Goal: Information Seeking & Learning: Learn about a topic

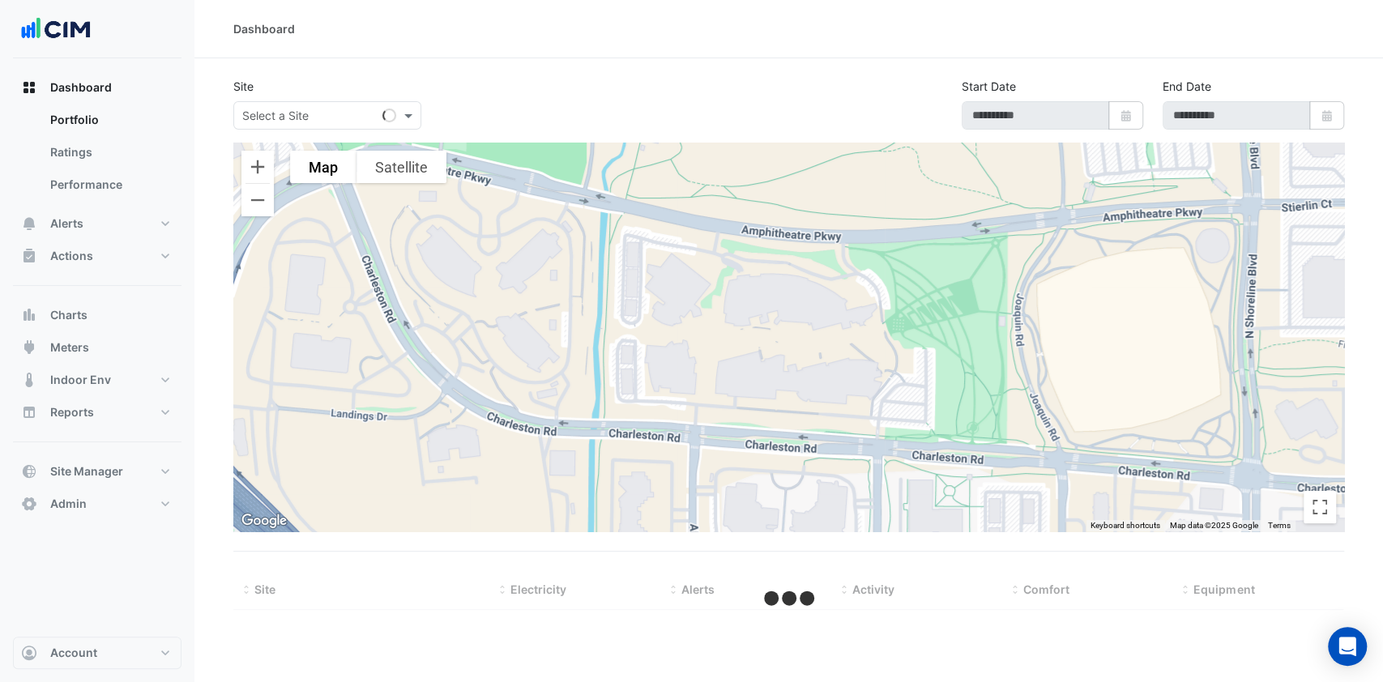
select select "***"
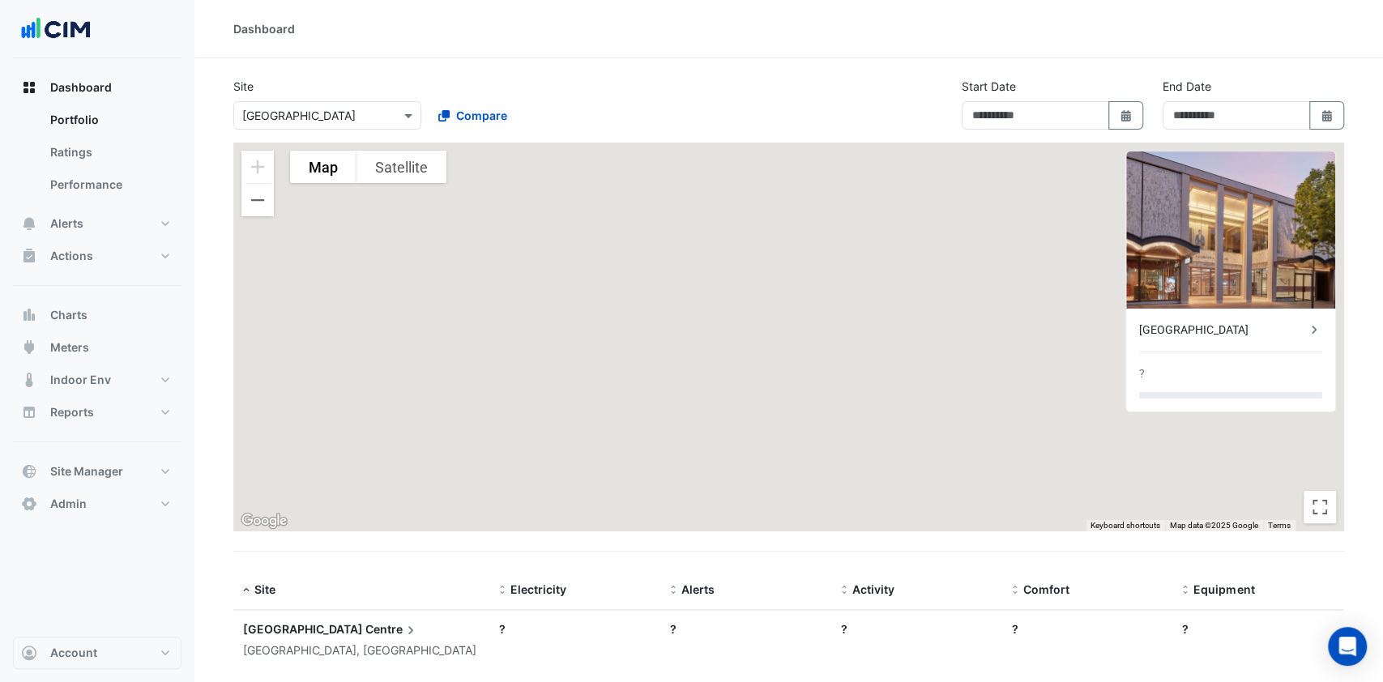
type input "**********"
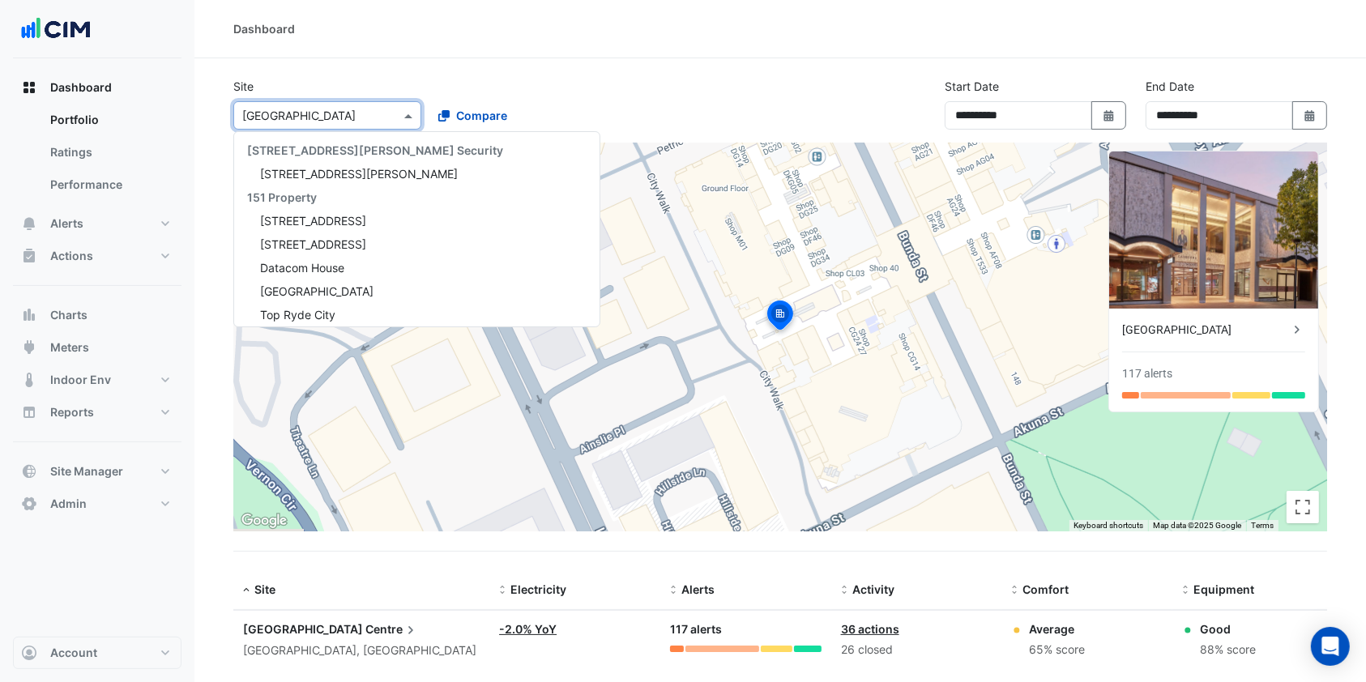
click at [376, 120] on input "text" at bounding box center [311, 116] width 138 height 17
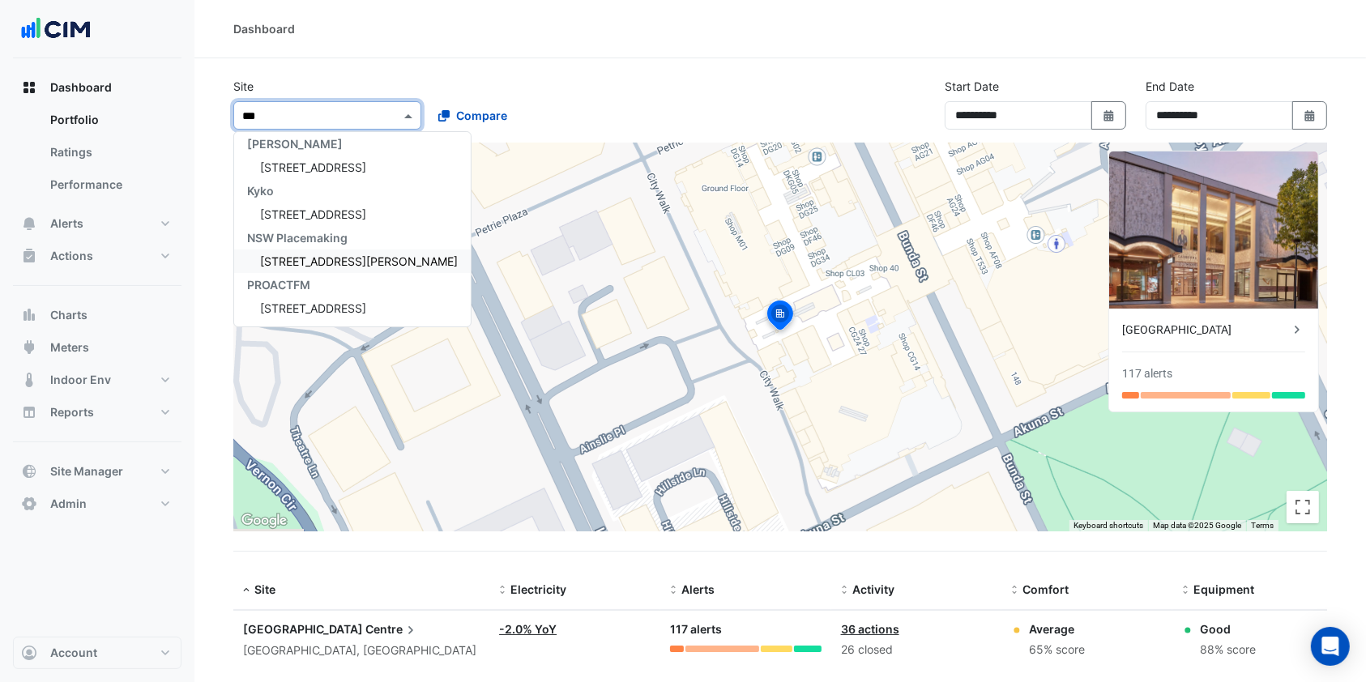
scroll to position [241, 0]
type input "****"
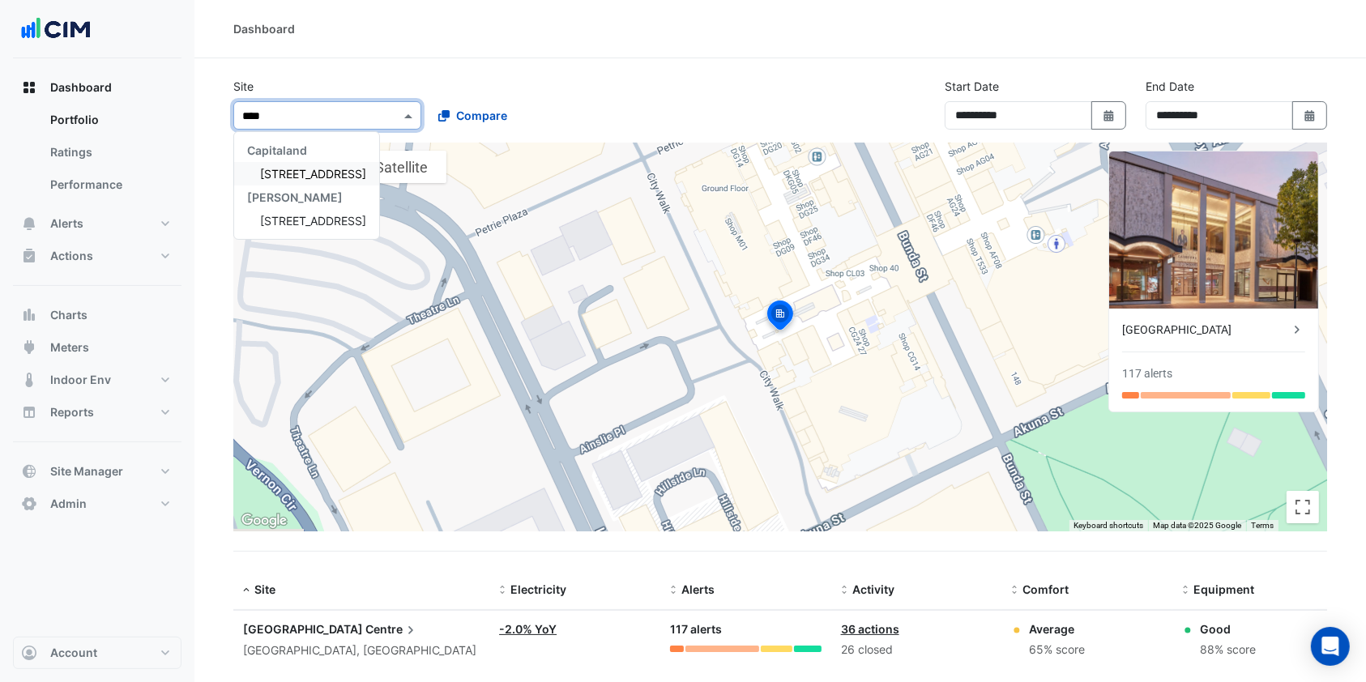
scroll to position [0, 0]
click at [322, 175] on span "[STREET_ADDRESS]" at bounding box center [313, 174] width 106 height 14
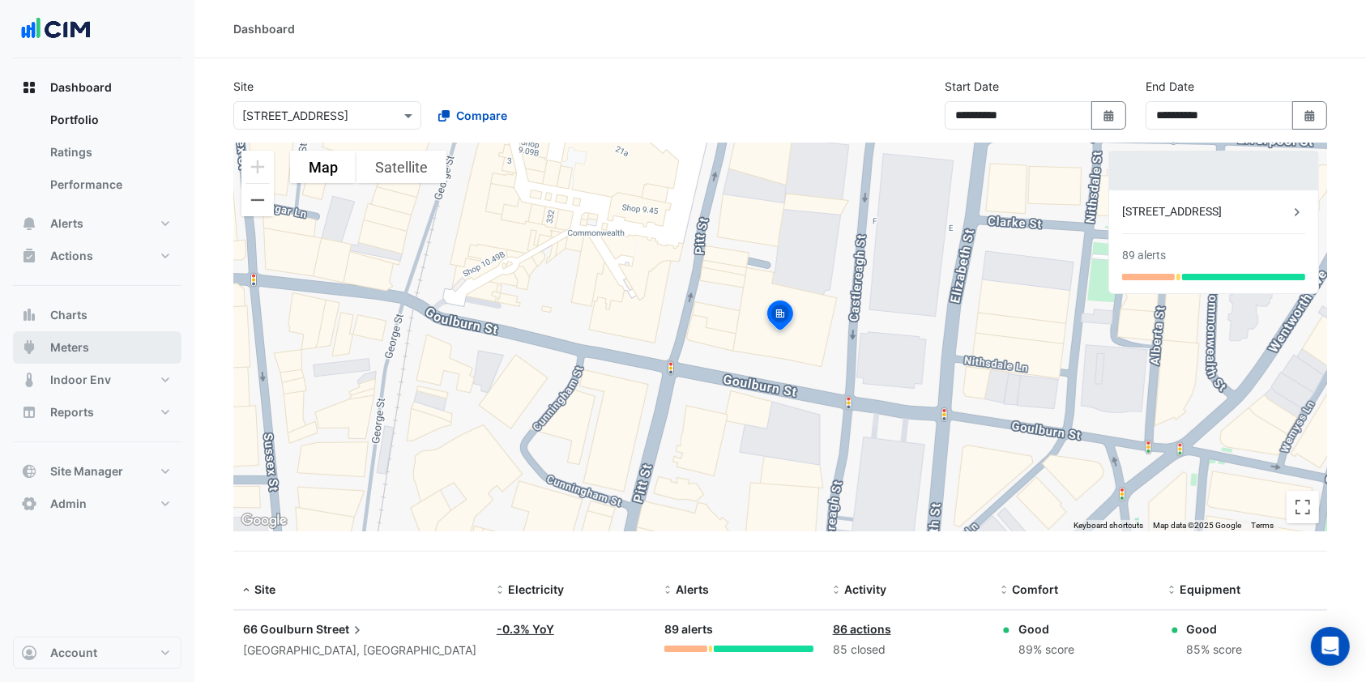
click at [98, 342] on button "Meters" at bounding box center [97, 347] width 169 height 32
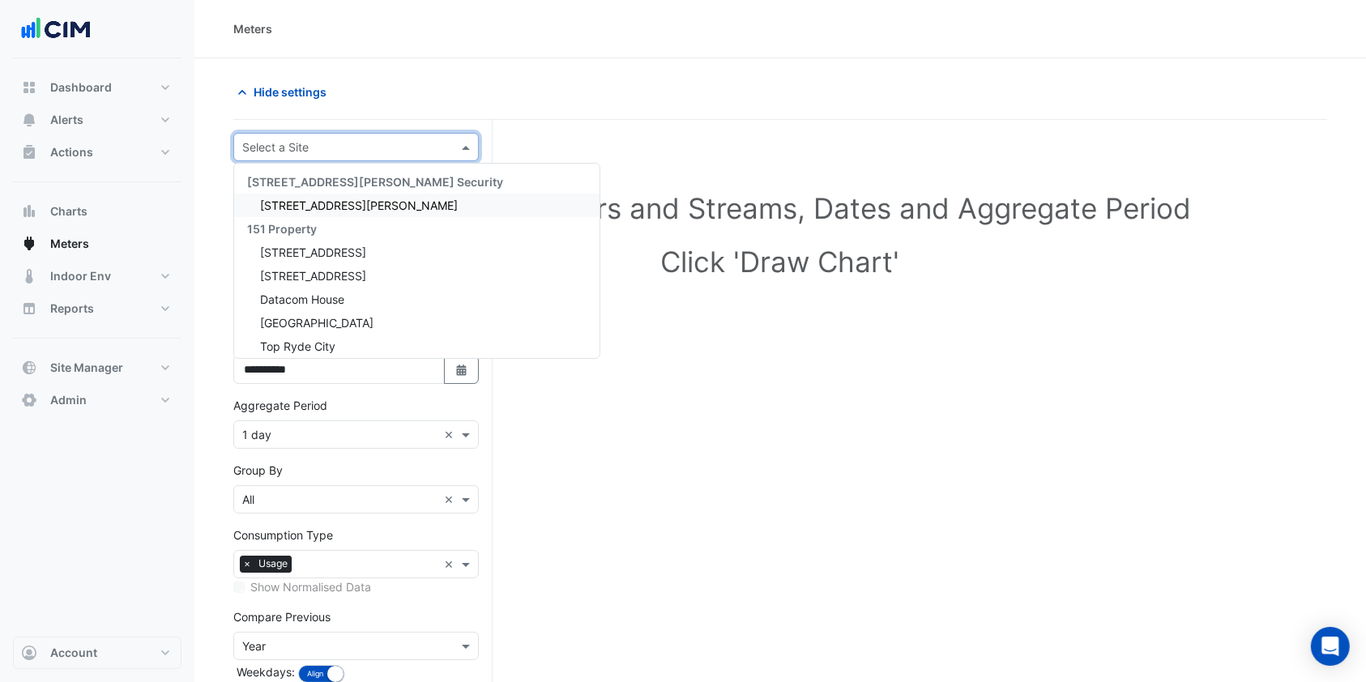
click at [369, 139] on input "text" at bounding box center [339, 147] width 195 height 17
type input "**"
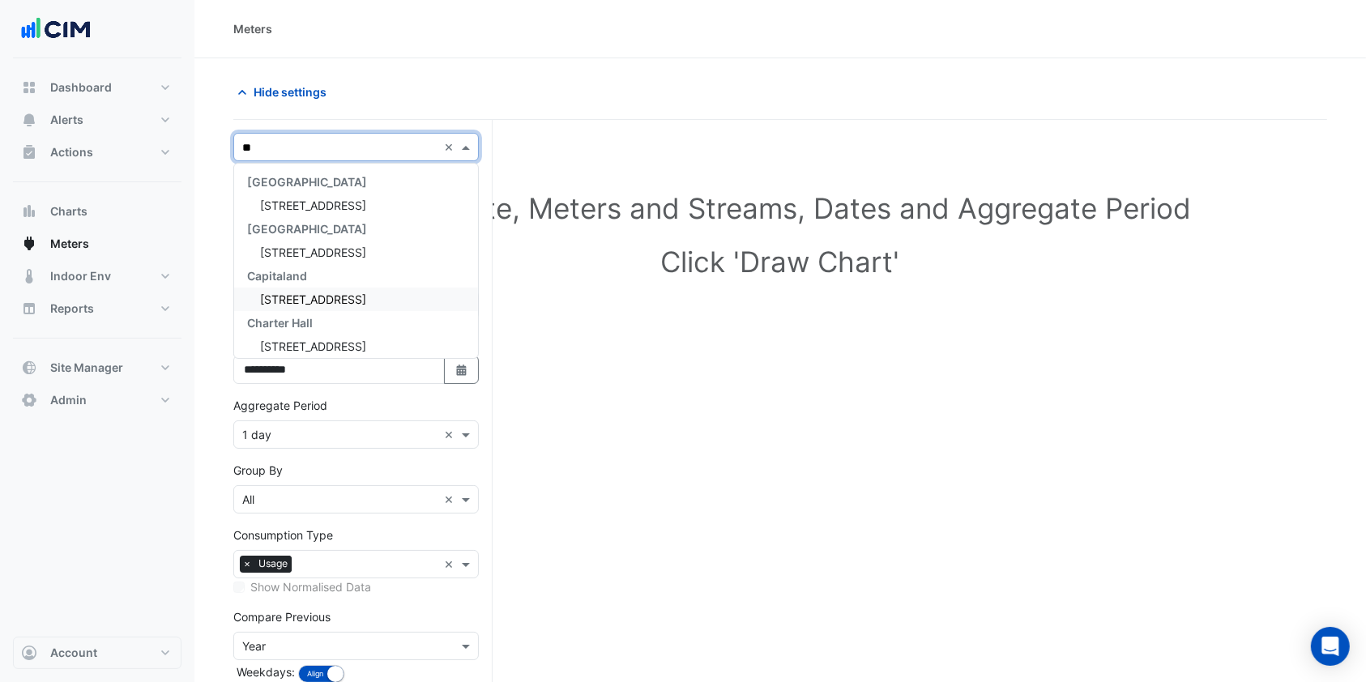
click at [311, 289] on div "[STREET_ADDRESS]" at bounding box center [356, 300] width 244 height 24
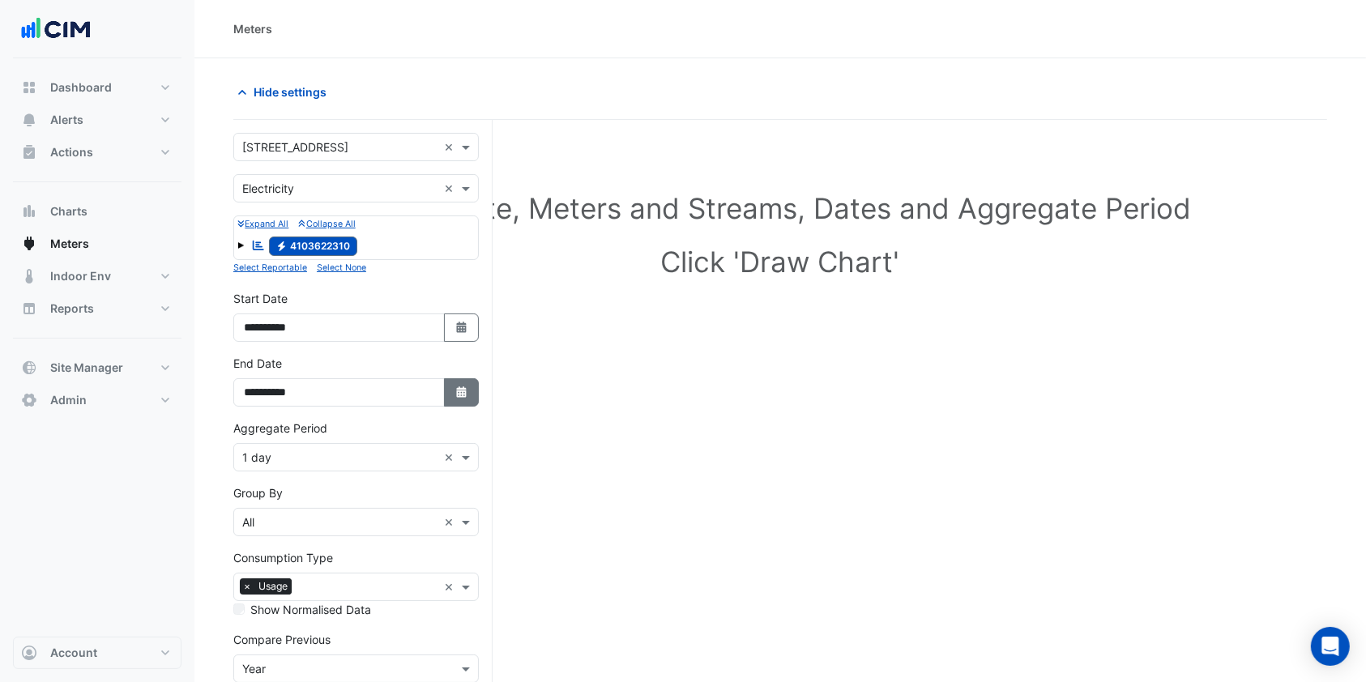
click at [455, 389] on icon "Select Date" at bounding box center [462, 392] width 15 height 11
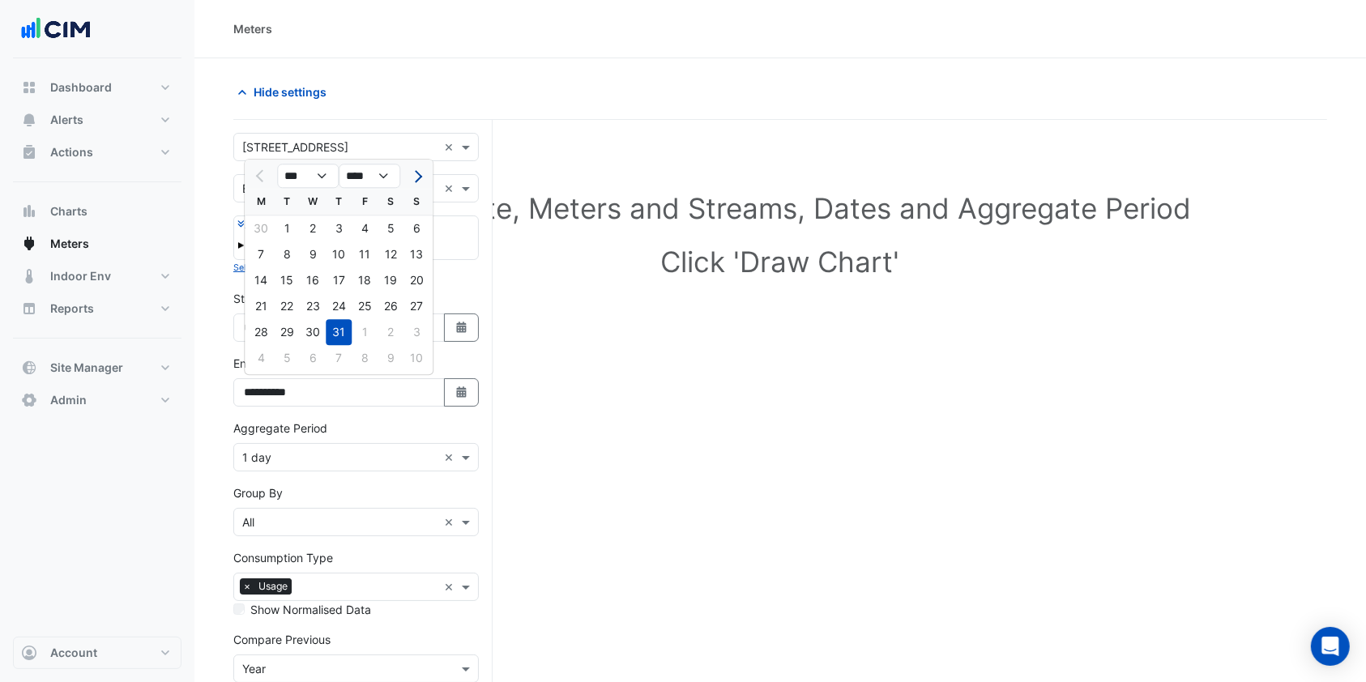
click at [416, 177] on span "Next month" at bounding box center [416, 176] width 12 height 12
select select "*"
click at [417, 301] on div "24" at bounding box center [417, 306] width 26 height 26
type input "**********"
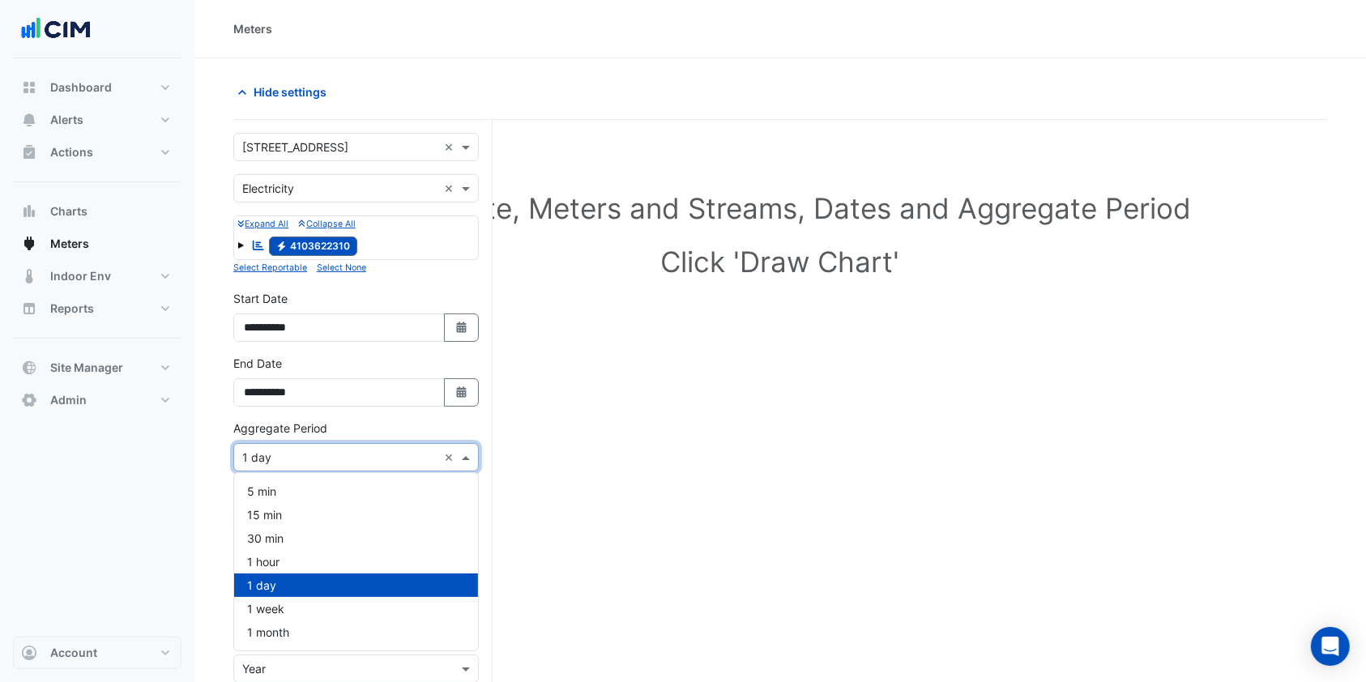
click at [344, 452] on input "text" at bounding box center [339, 458] width 195 height 17
click at [278, 562] on span "1 hour" at bounding box center [263, 562] width 32 height 14
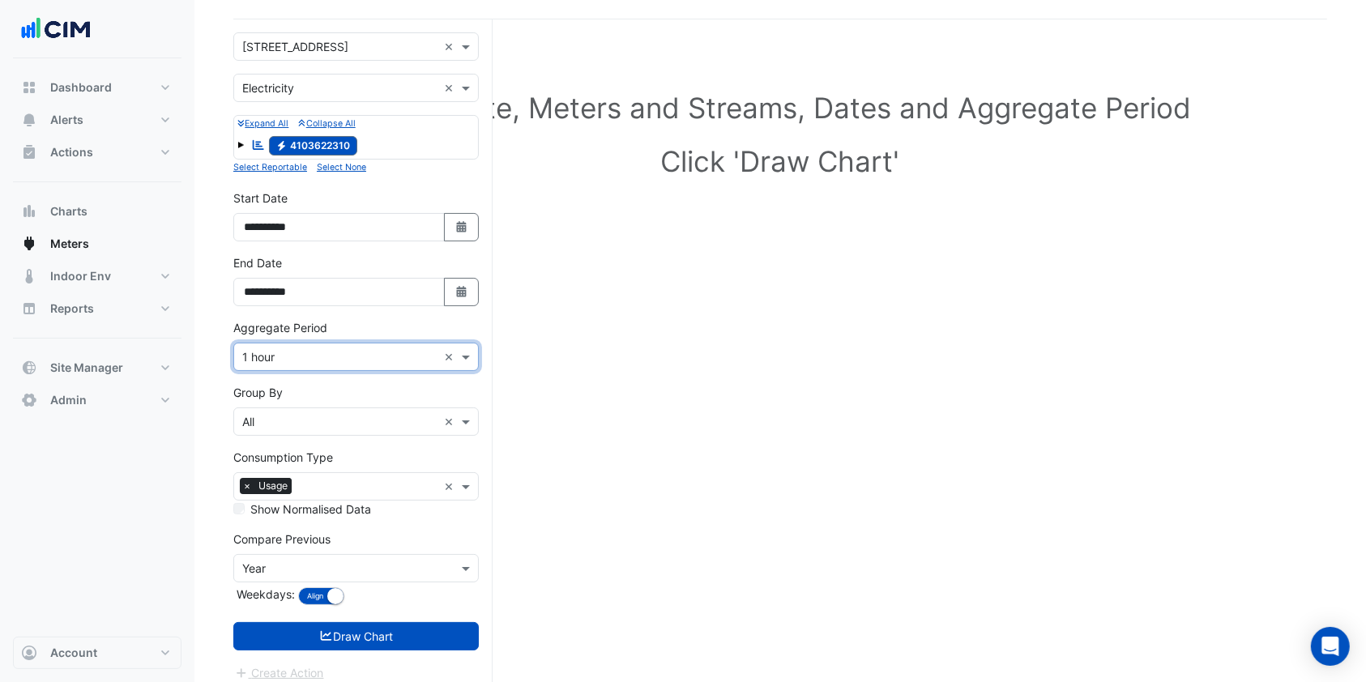
scroll to position [112, 0]
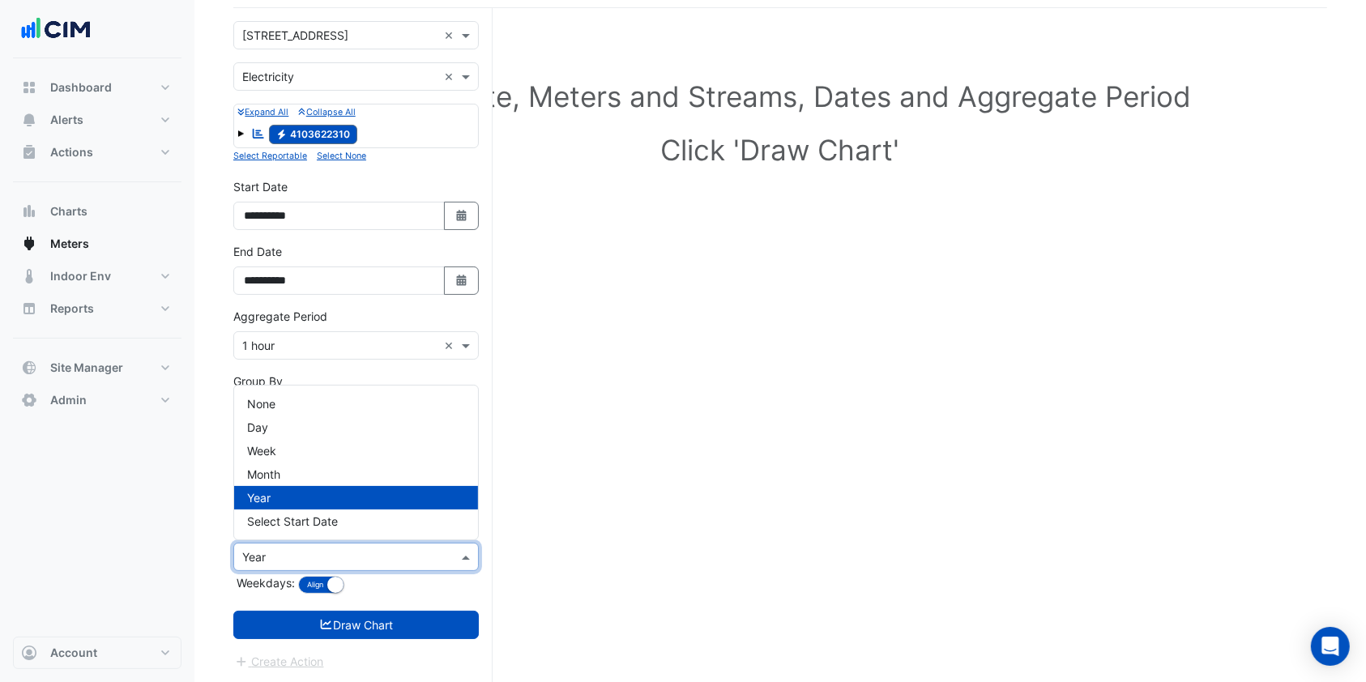
click at [325, 554] on input "text" at bounding box center [339, 557] width 195 height 17
click at [403, 629] on button "Draw Chart" at bounding box center [356, 625] width 246 height 28
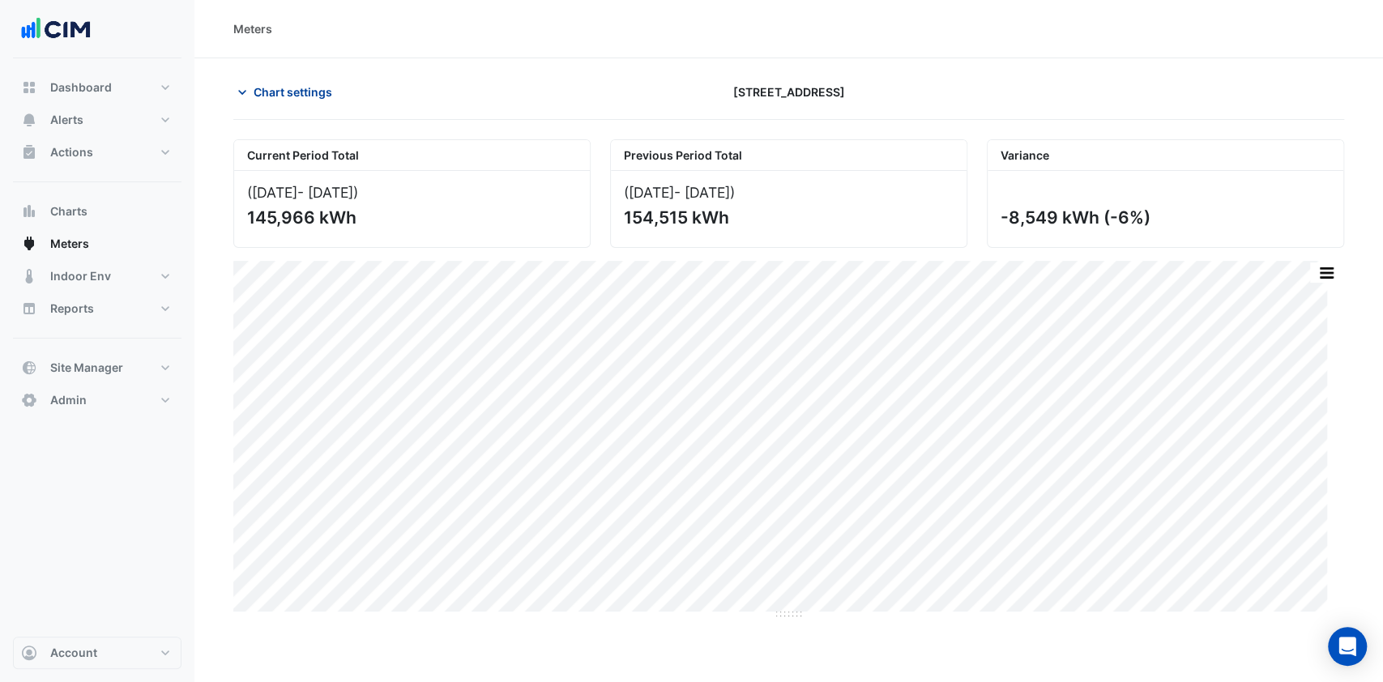
click at [261, 96] on span "Chart settings" at bounding box center [293, 91] width 79 height 17
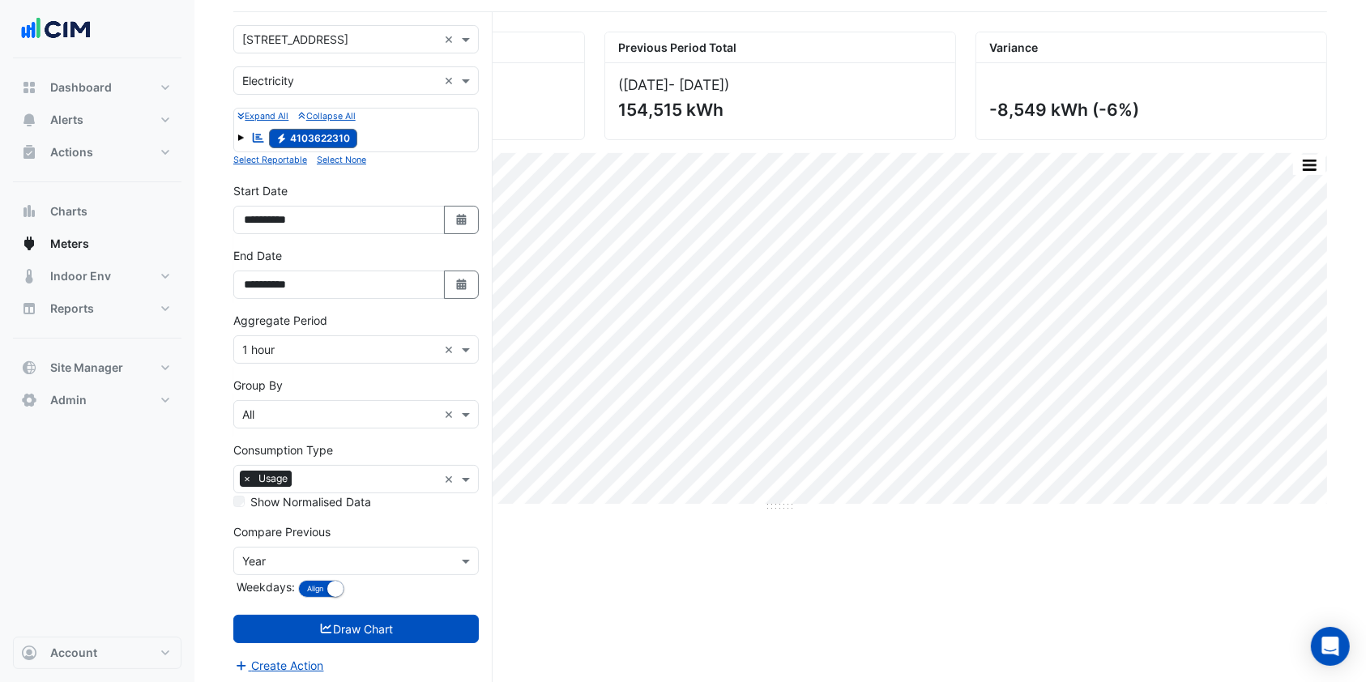
scroll to position [112, 0]
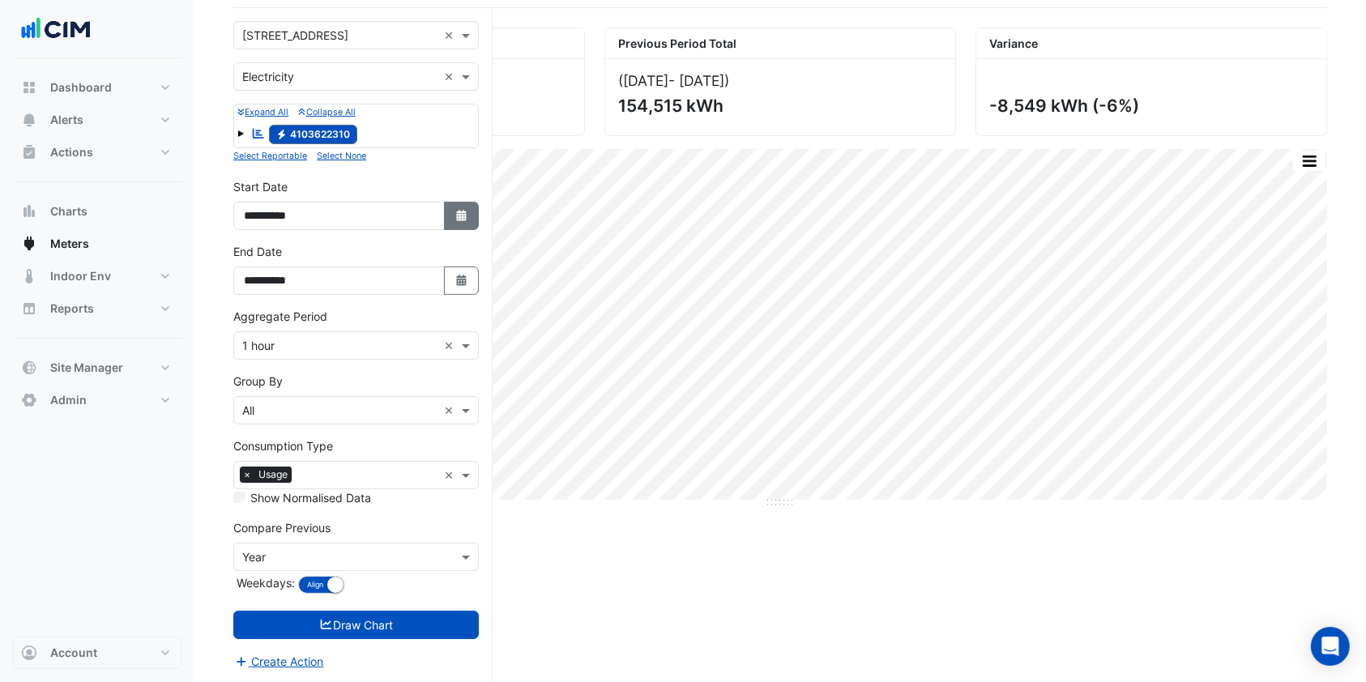
click at [458, 217] on icon "Select Date" at bounding box center [462, 215] width 15 height 11
select select "*"
select select "****"
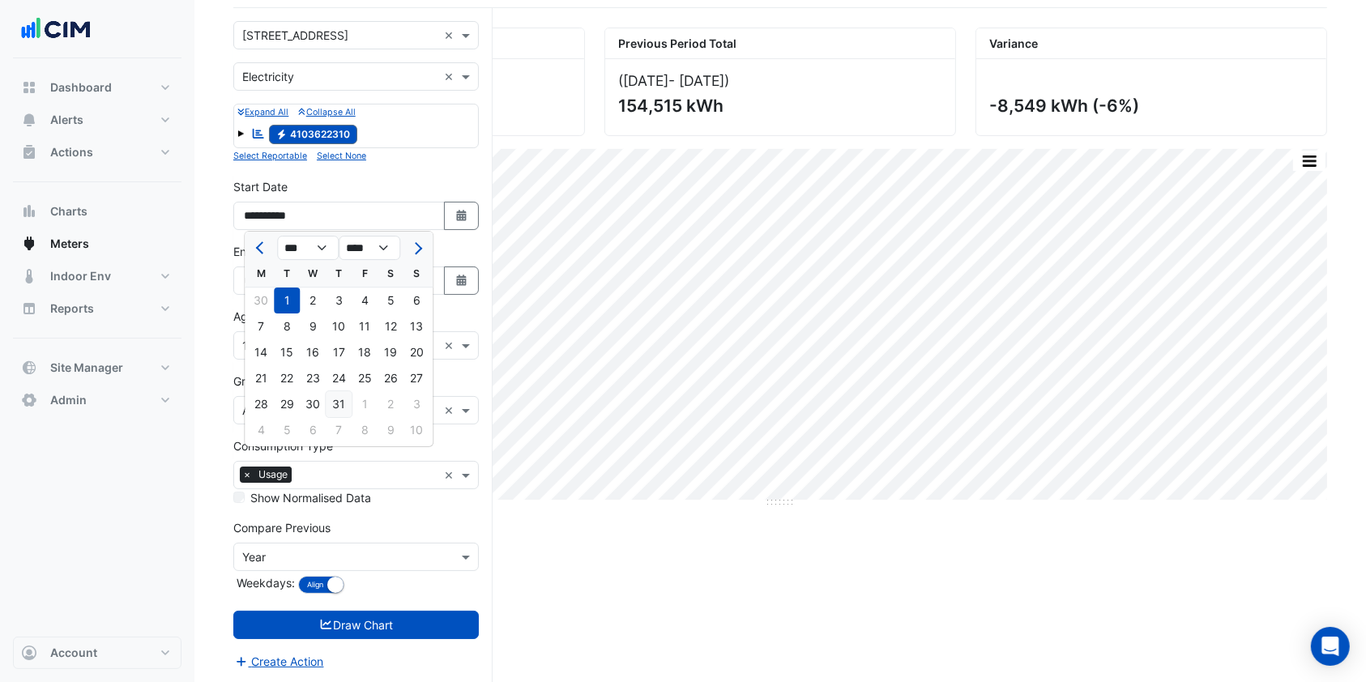
click at [345, 405] on div "31" at bounding box center [339, 404] width 26 height 26
type input "**********"
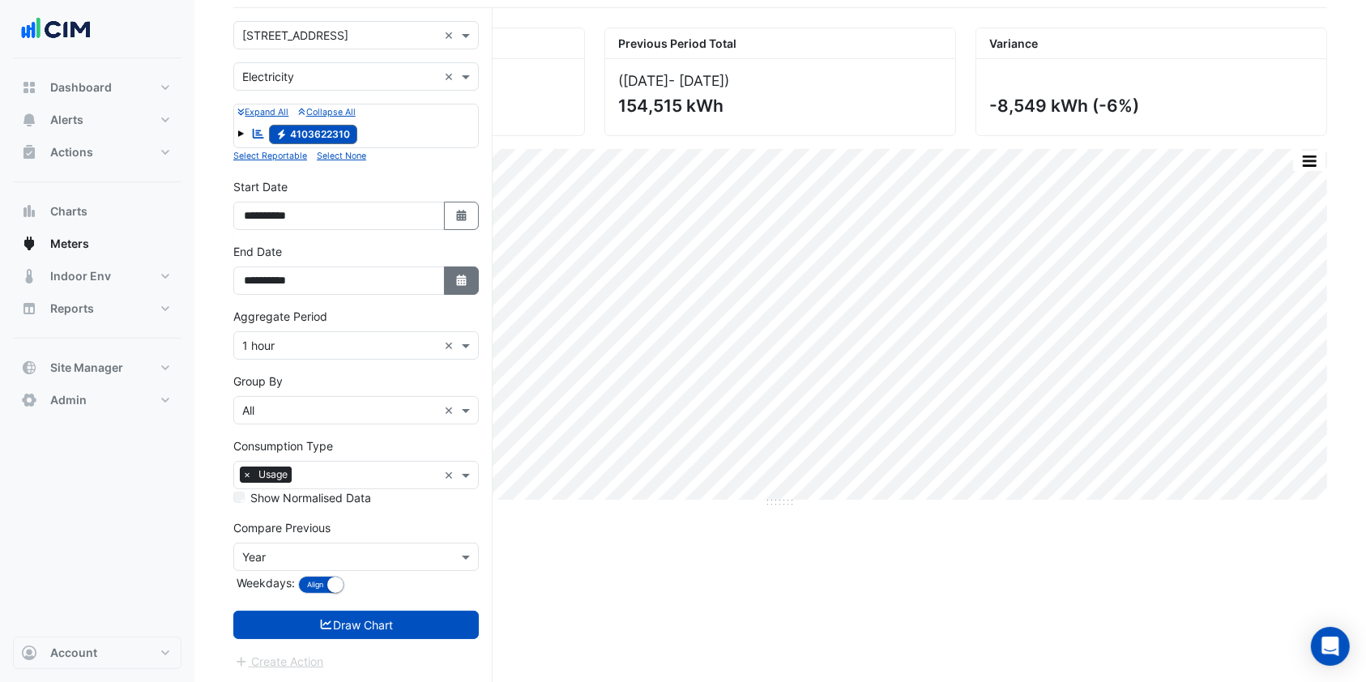
click at [456, 281] on icon "button" at bounding box center [461, 280] width 10 height 11
select select "*"
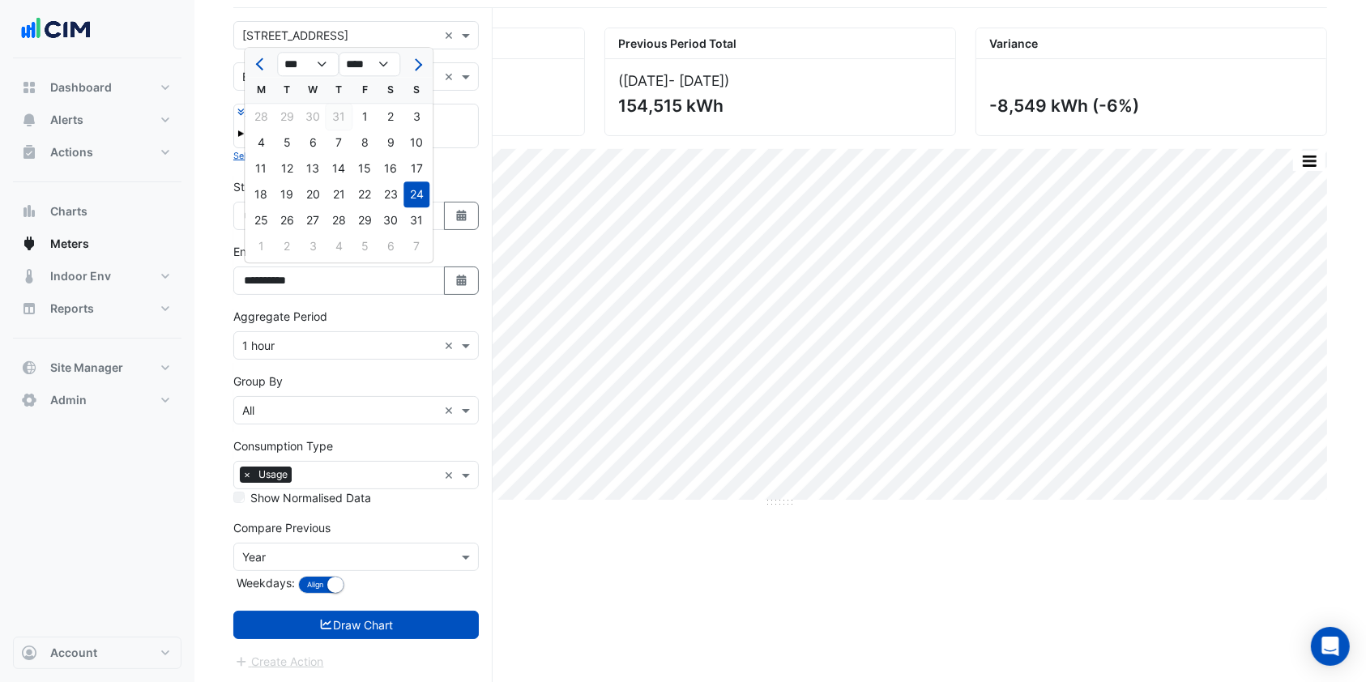
click at [337, 114] on div "31" at bounding box center [339, 117] width 26 height 26
type input "**********"
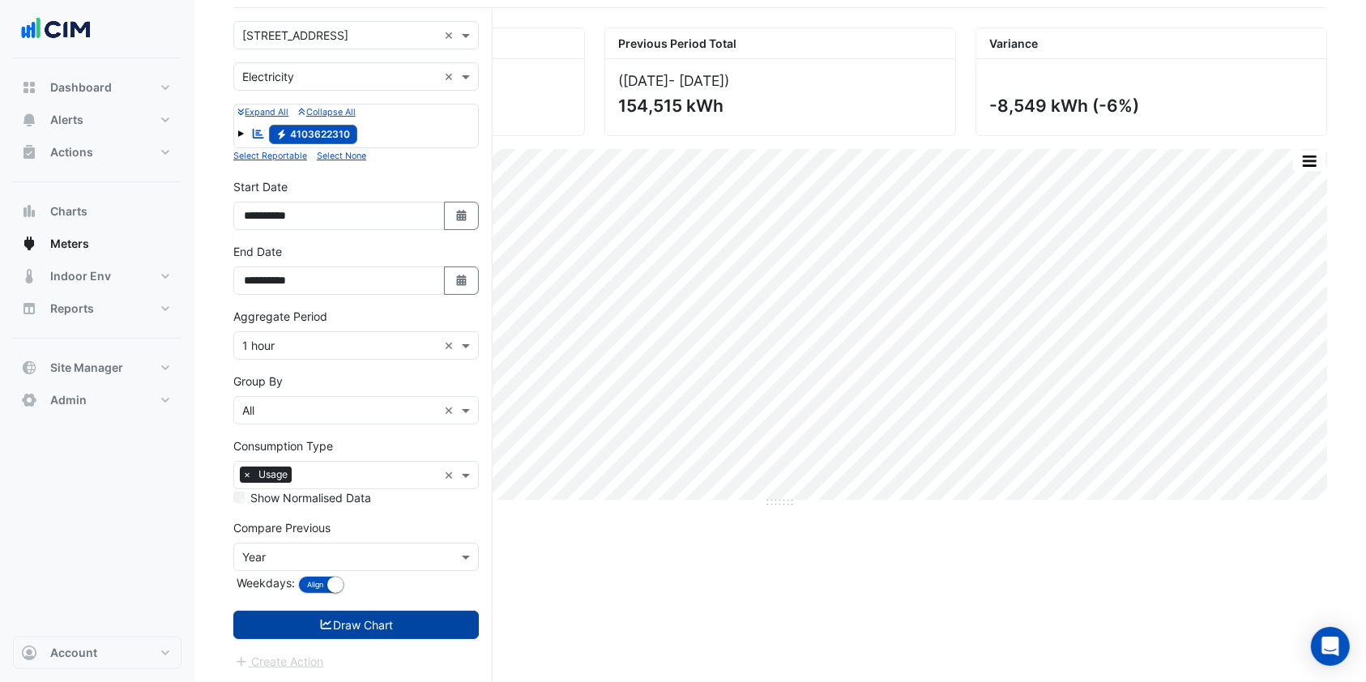
click at [344, 621] on button "Draw Chart" at bounding box center [356, 625] width 246 height 28
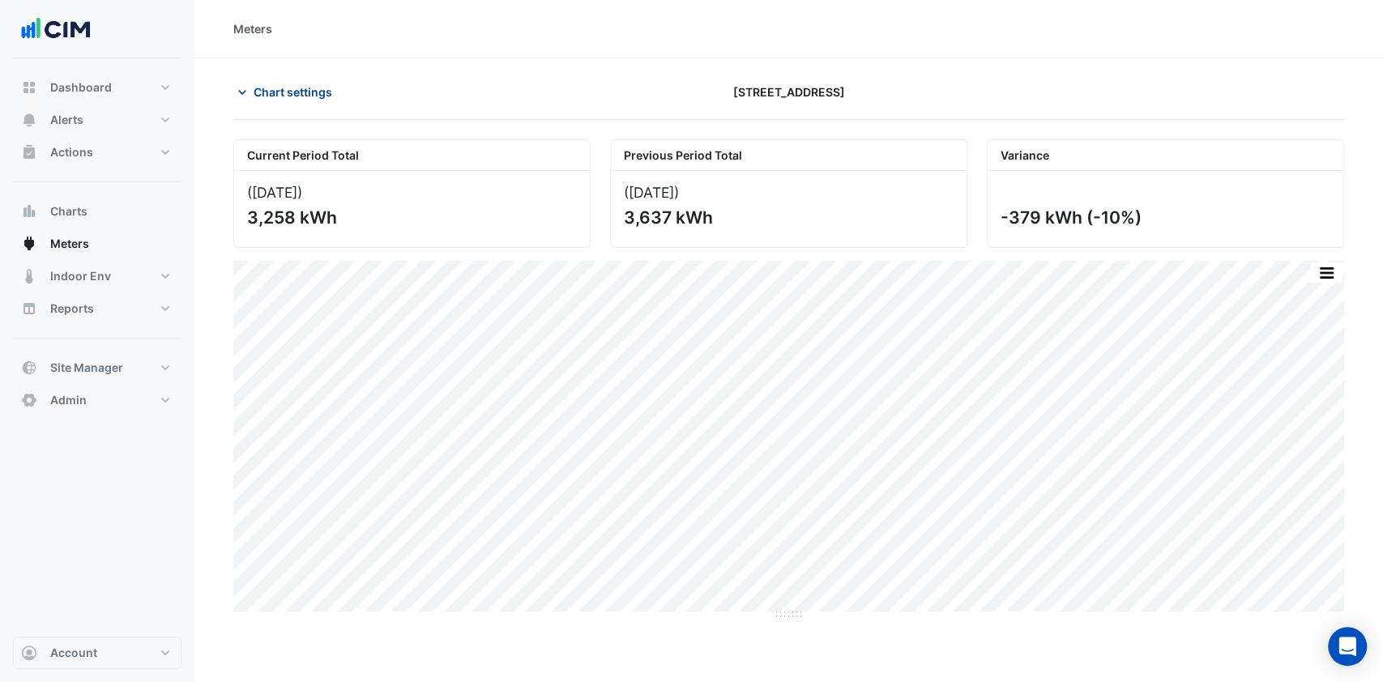
click at [267, 90] on span "Chart settings" at bounding box center [293, 91] width 79 height 17
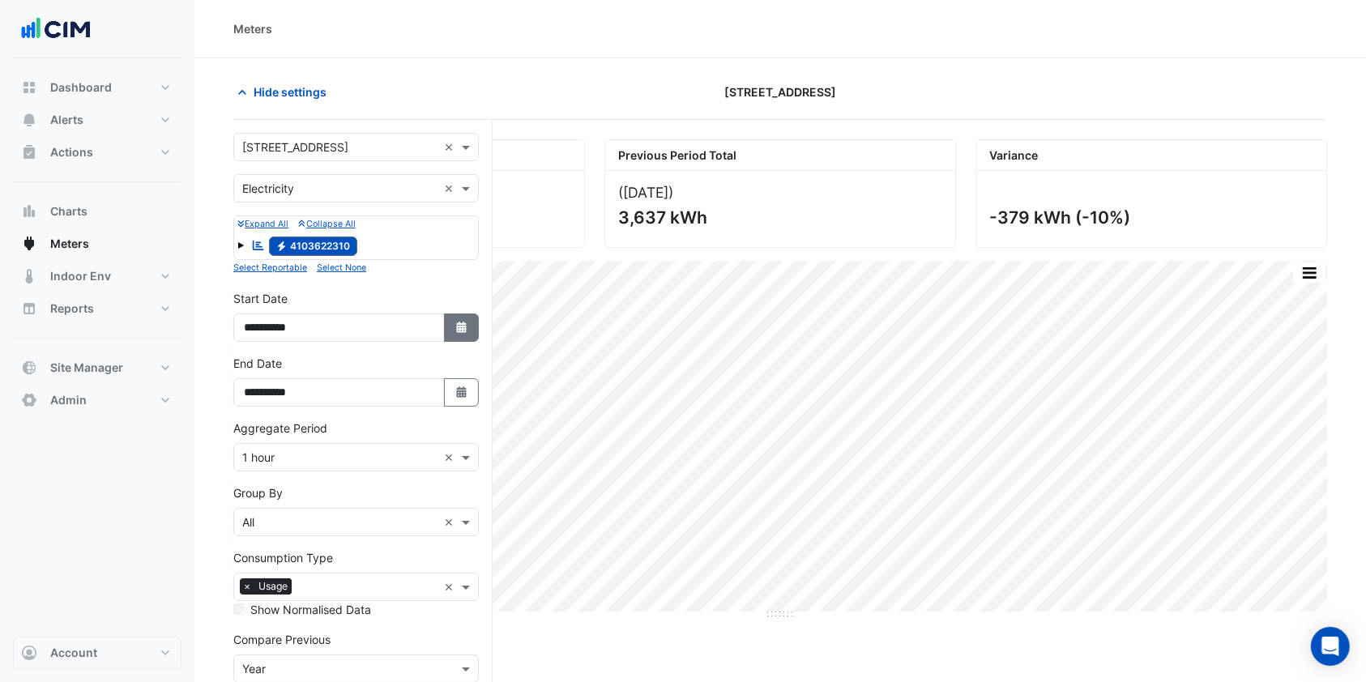
click at [451, 331] on button "Select Date" at bounding box center [462, 328] width 36 height 28
select select "*"
select select "****"
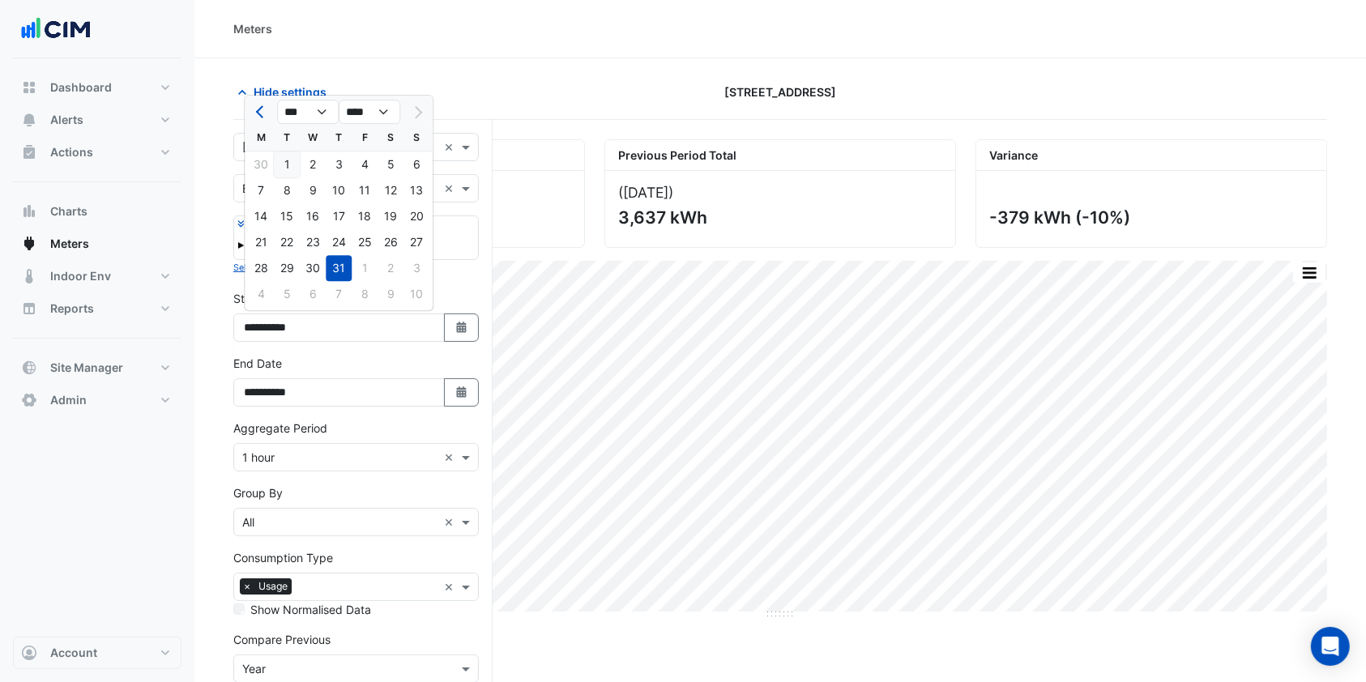
click at [297, 161] on div "1" at bounding box center [287, 165] width 26 height 26
type input "**********"
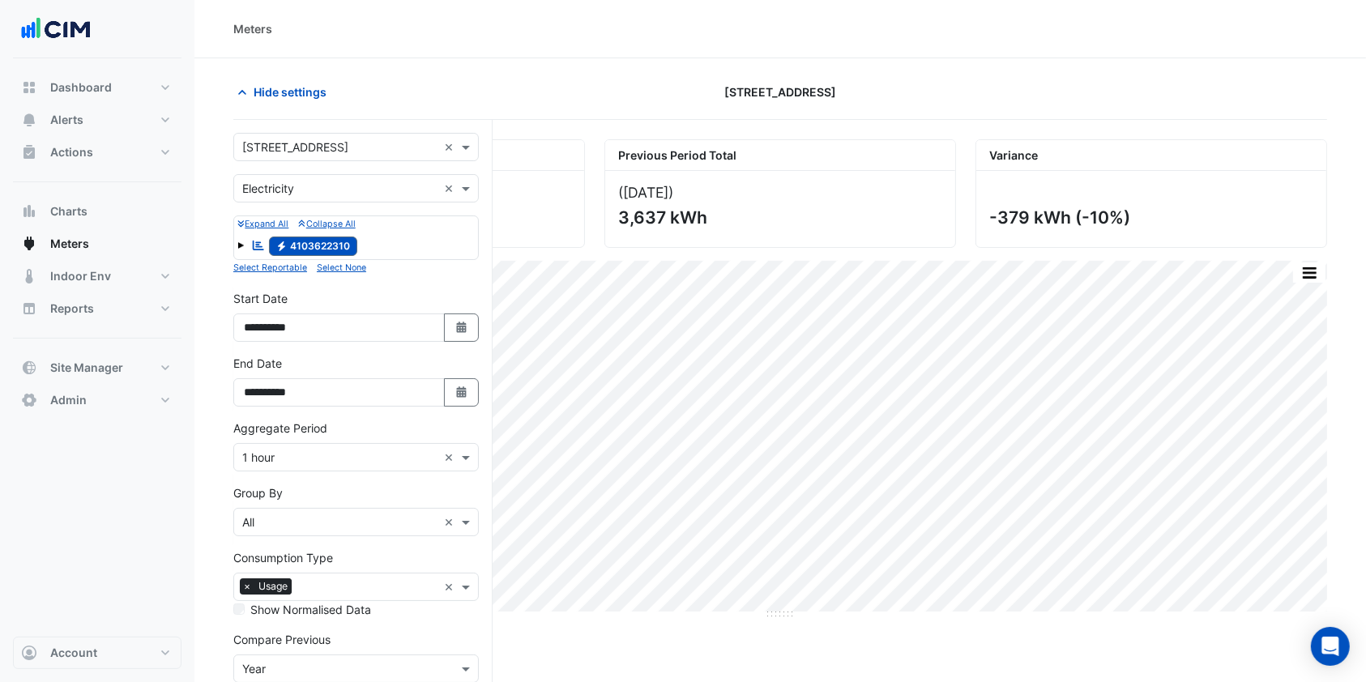
scroll to position [112, 0]
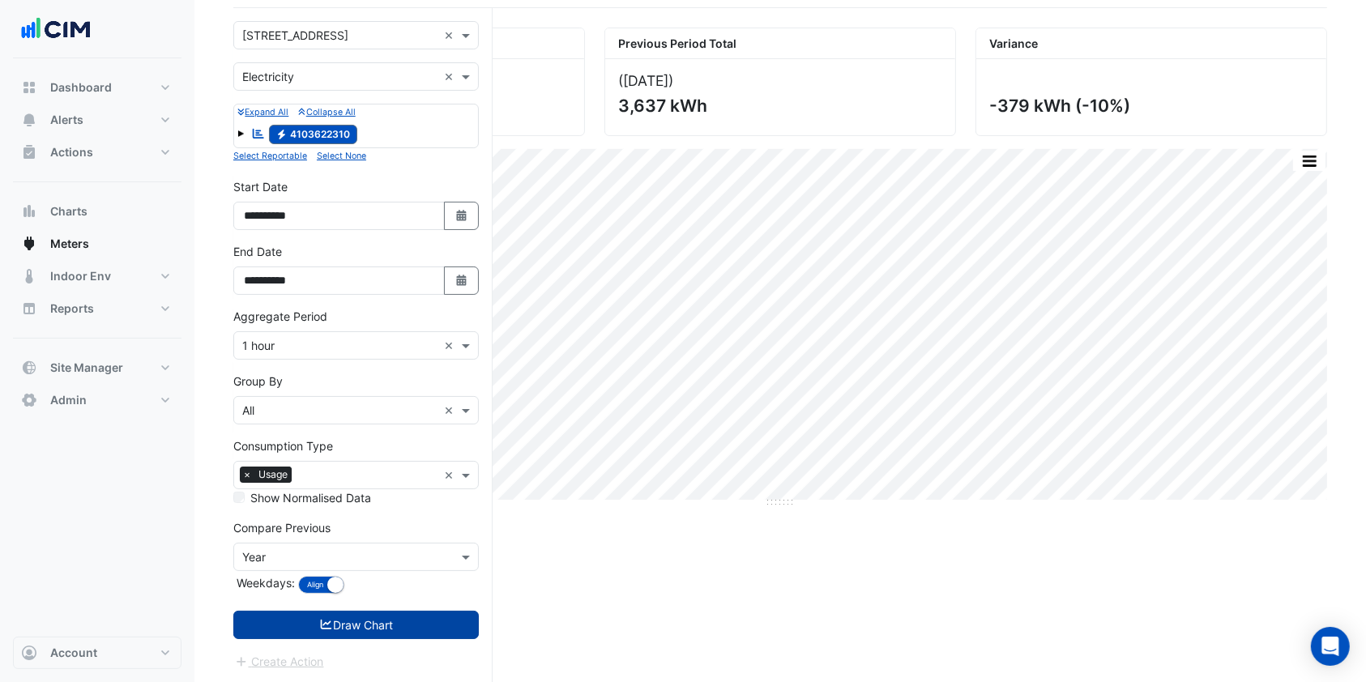
click at [342, 622] on button "Draw Chart" at bounding box center [356, 625] width 246 height 28
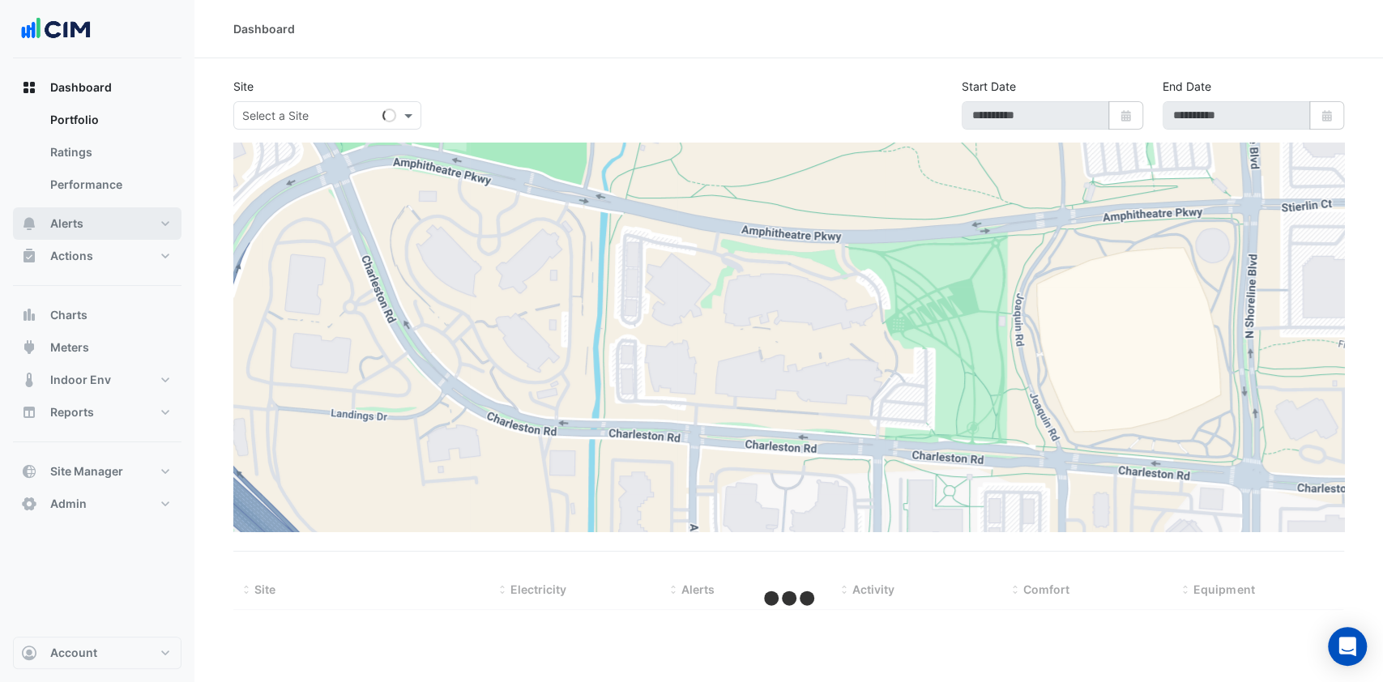
click at [92, 213] on button "Alerts" at bounding box center [97, 223] width 169 height 32
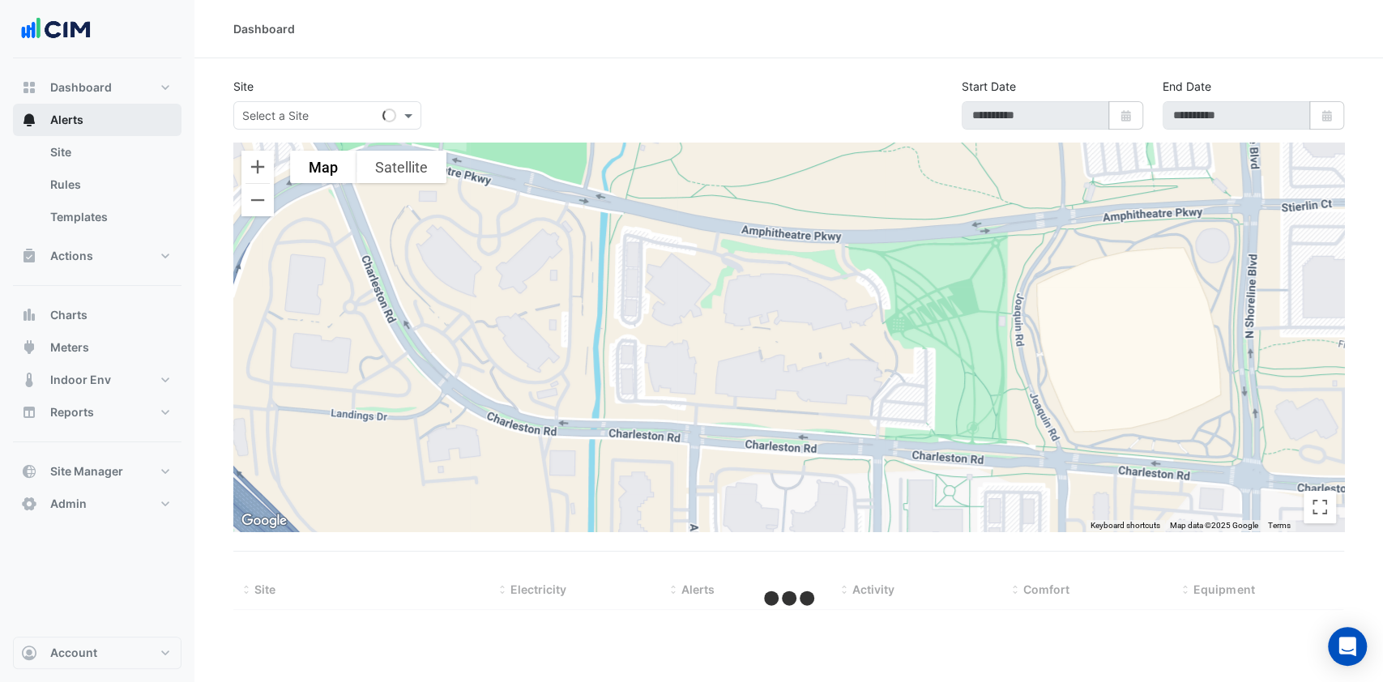
click at [127, 119] on button "Alerts" at bounding box center [97, 120] width 169 height 32
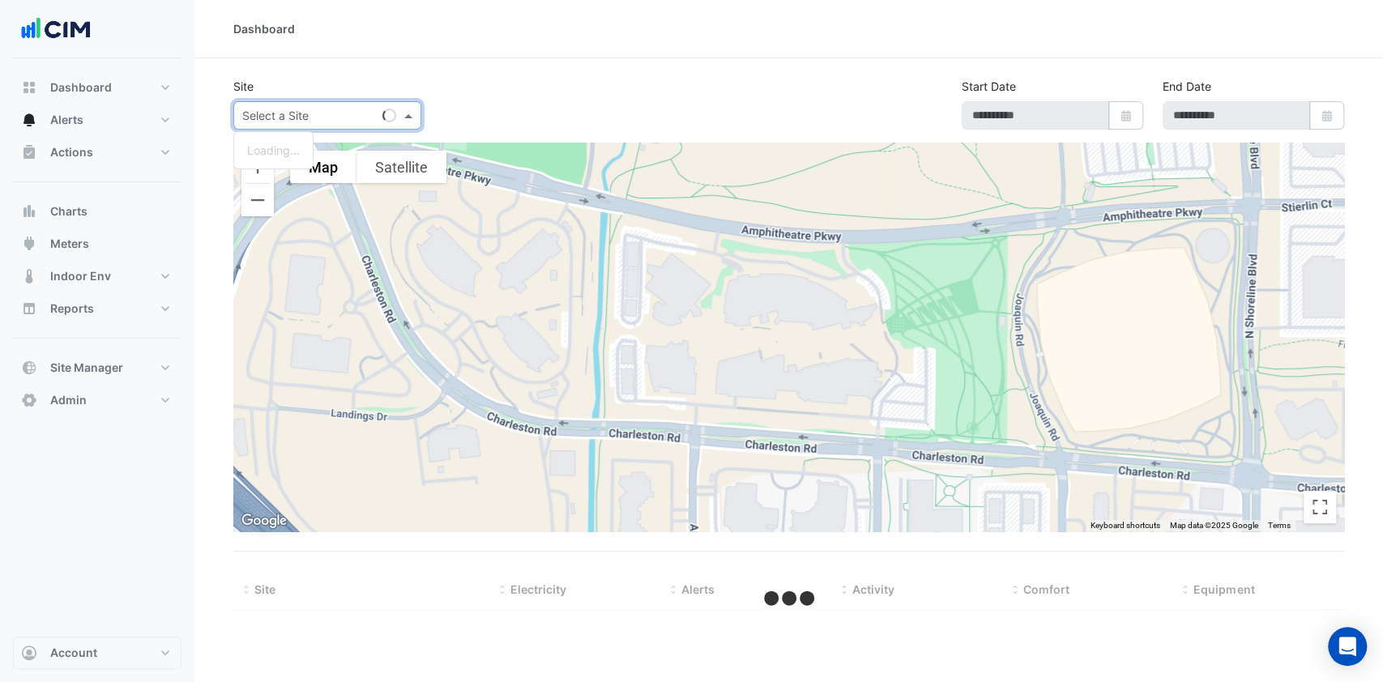
click at [278, 115] on input "text" at bounding box center [311, 116] width 138 height 17
type input "**"
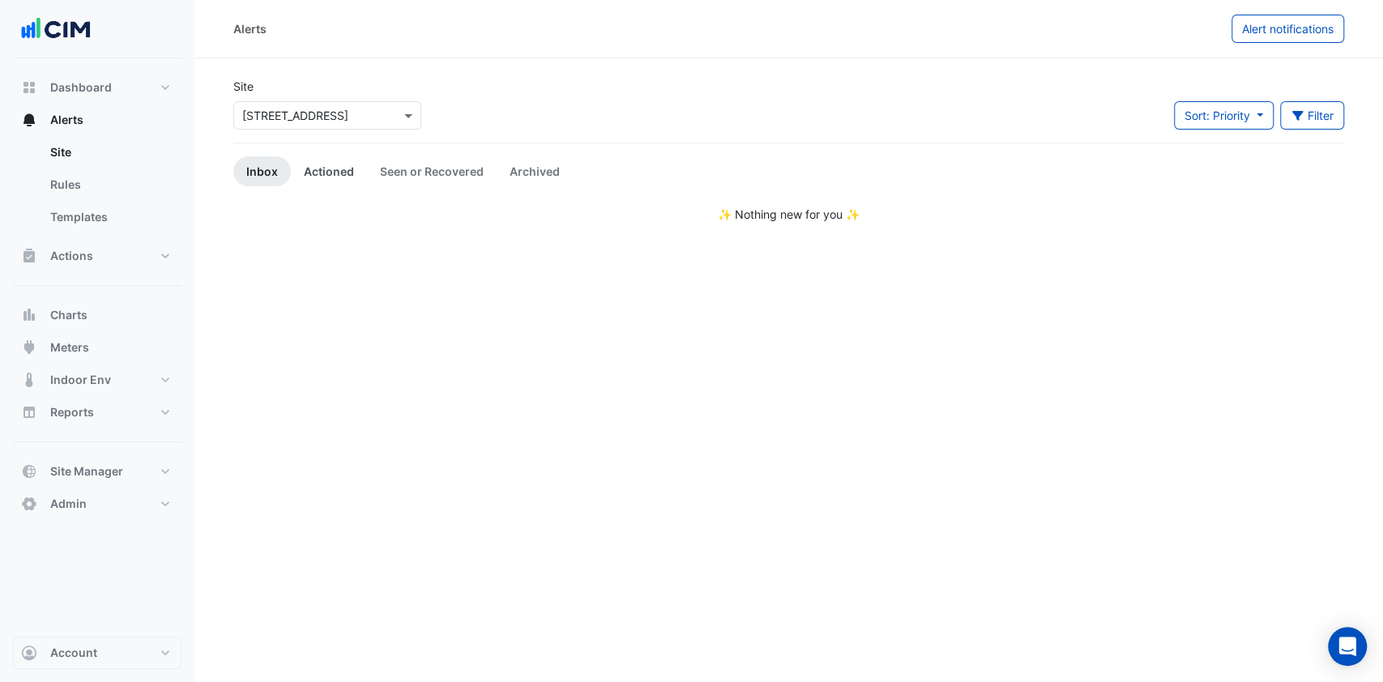
click at [323, 171] on link "Actioned" at bounding box center [329, 171] width 76 height 30
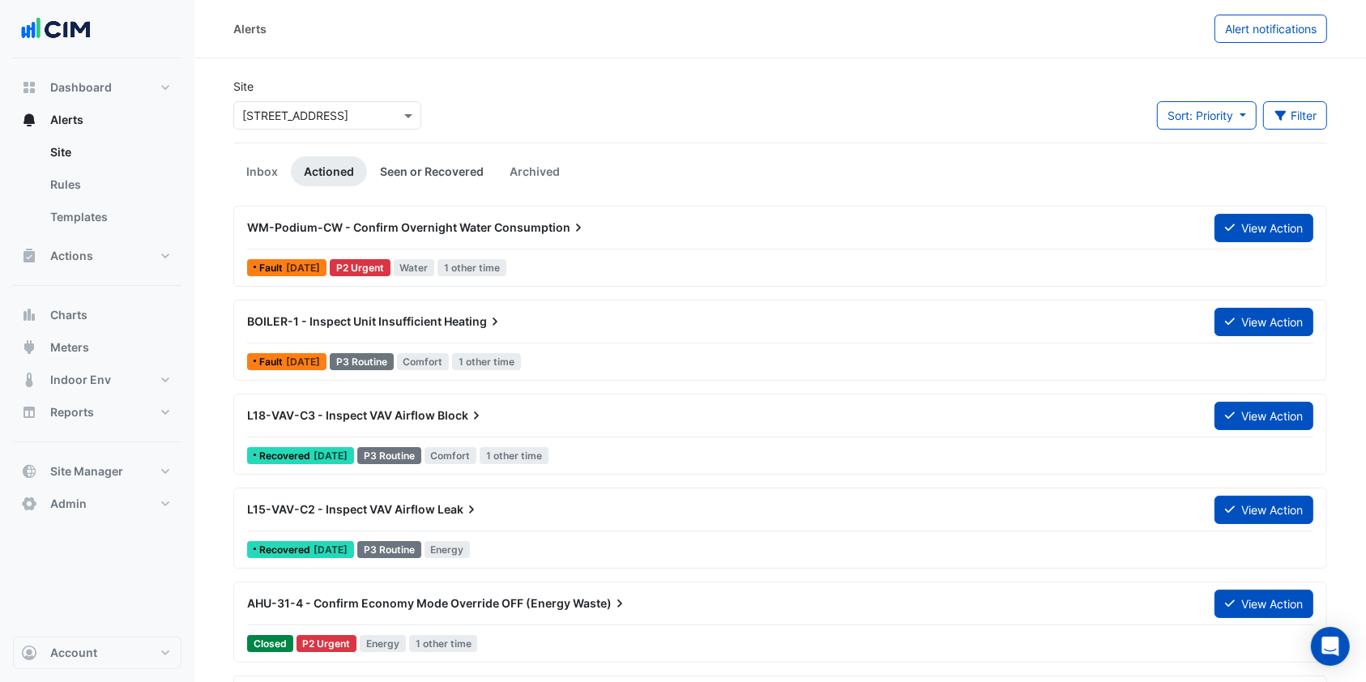
click at [421, 162] on link "Seen or Recovered" at bounding box center [432, 171] width 130 height 30
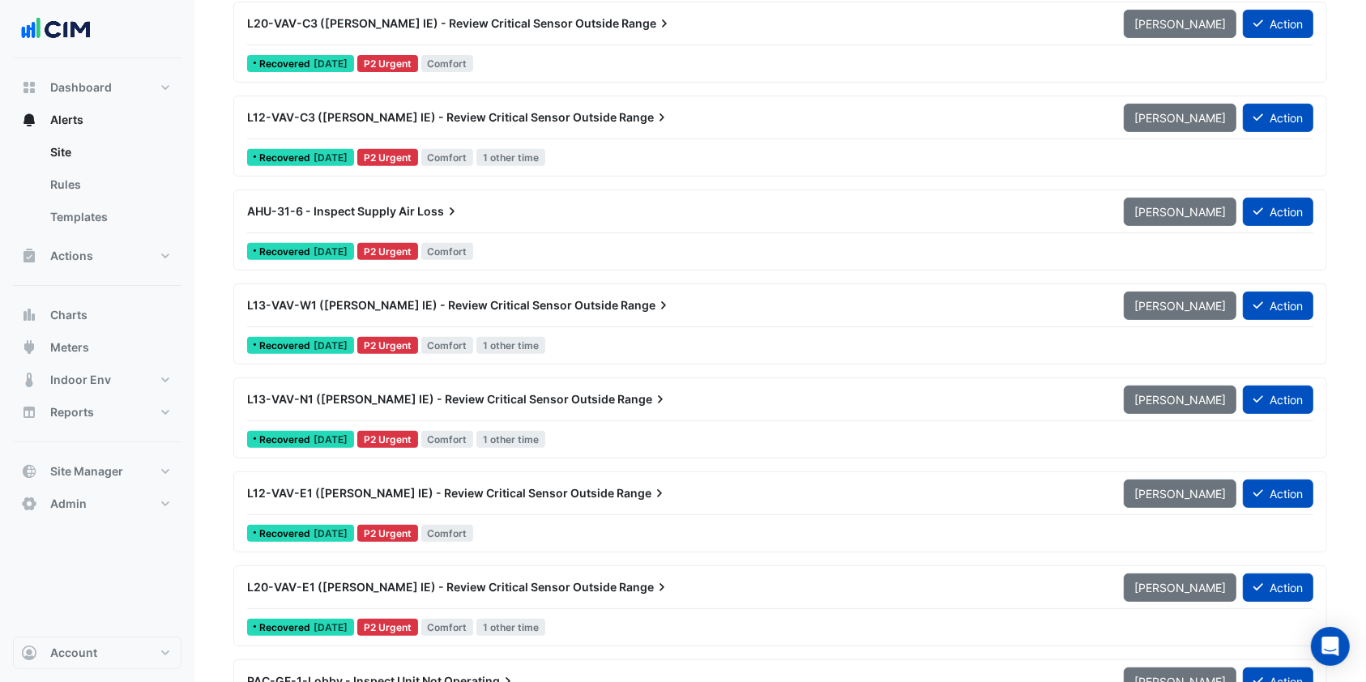
scroll to position [732, 0]
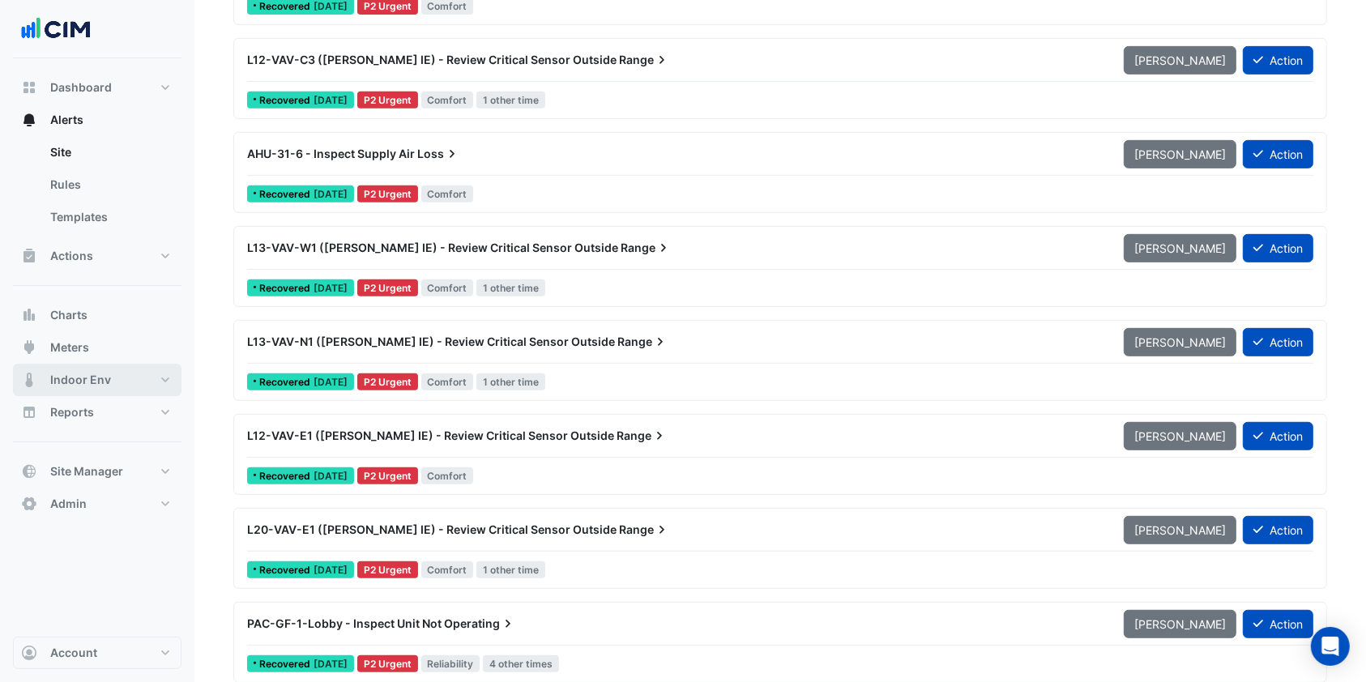
click at [97, 387] on span "Indoor Env" at bounding box center [80, 380] width 61 height 16
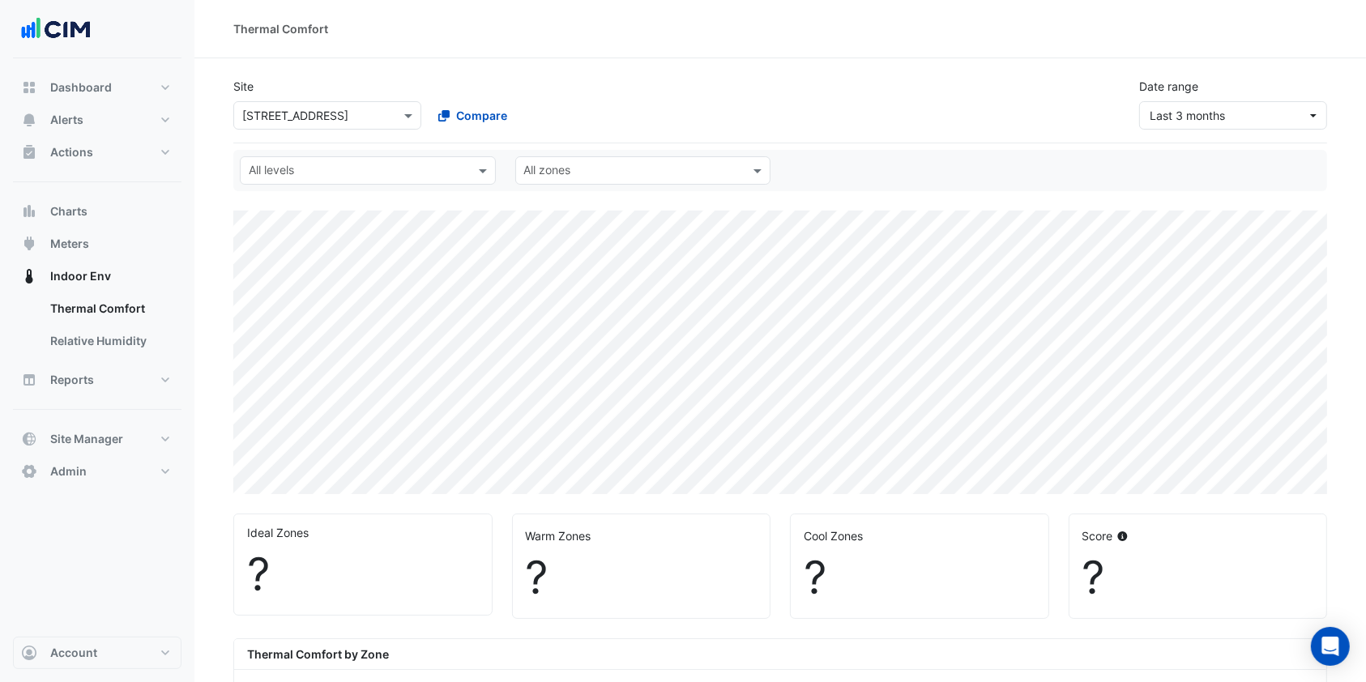
click at [467, 169] on input "text" at bounding box center [359, 172] width 220 height 17
select select "***"
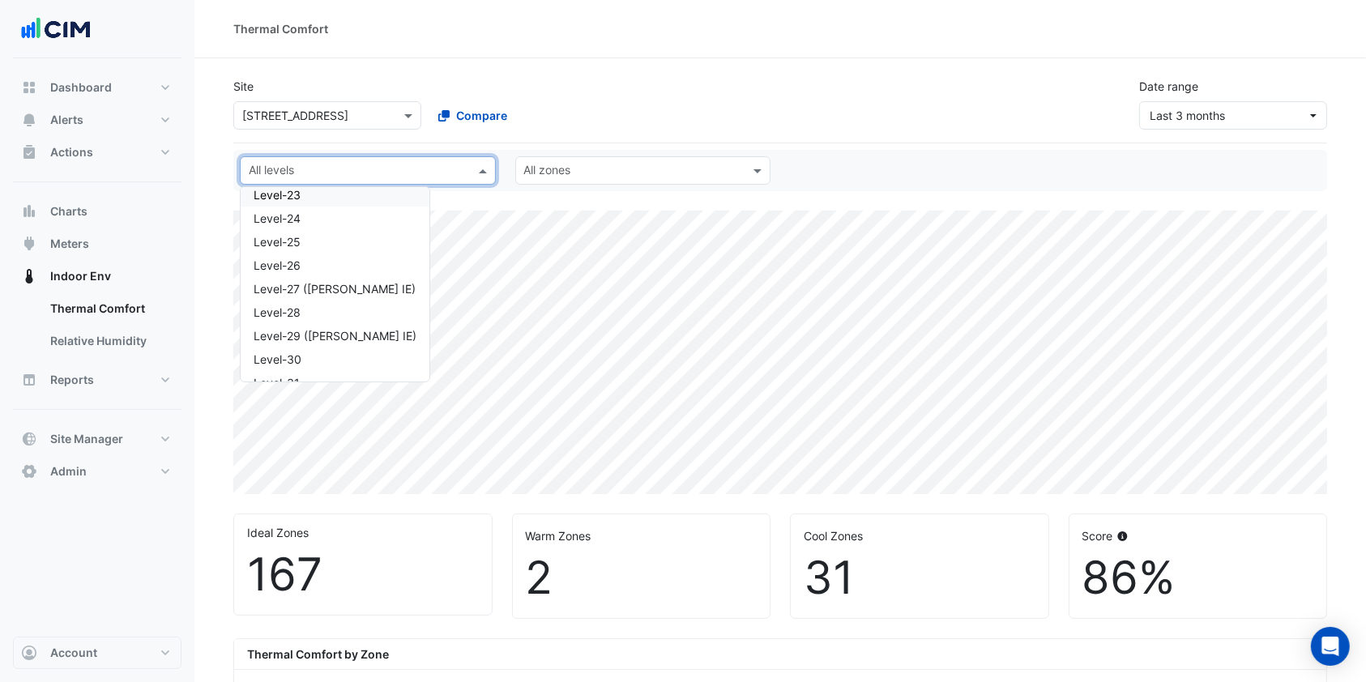
scroll to position [331, 0]
click at [290, 200] on div "Level-22" at bounding box center [335, 203] width 163 height 17
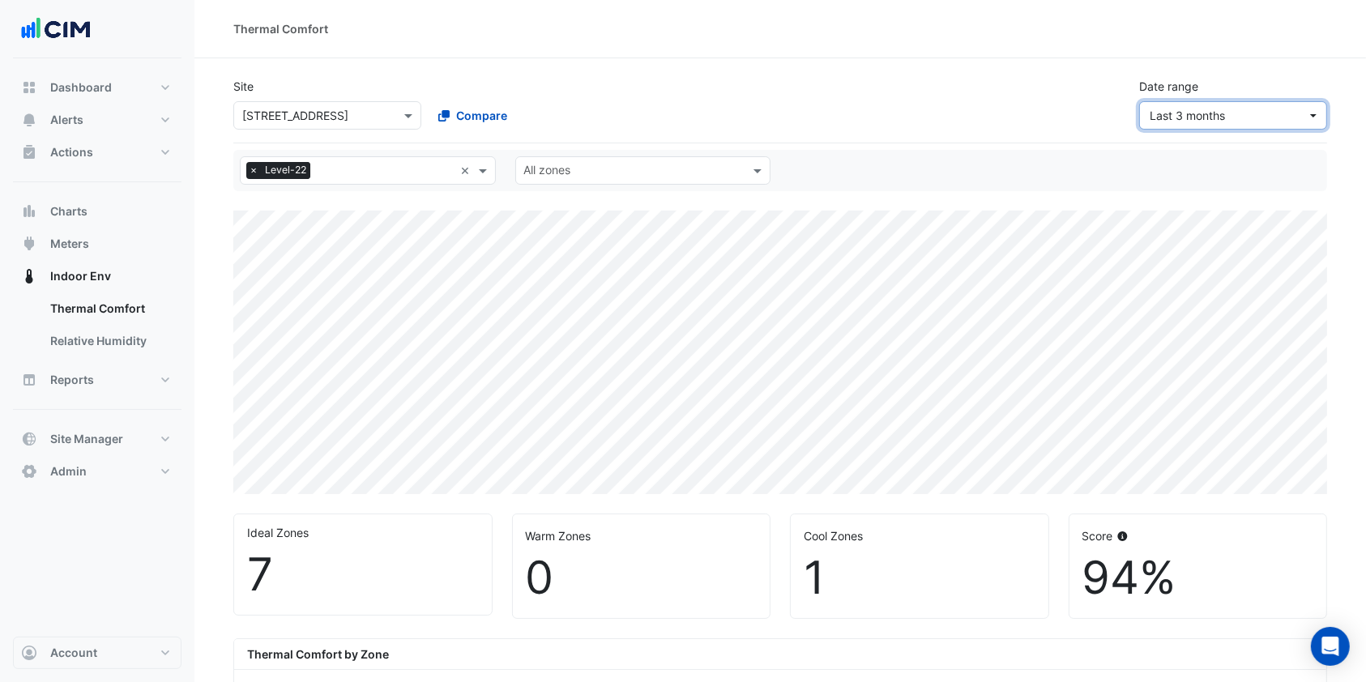
click at [1261, 109] on span "Last 3 months" at bounding box center [1228, 115] width 157 height 17
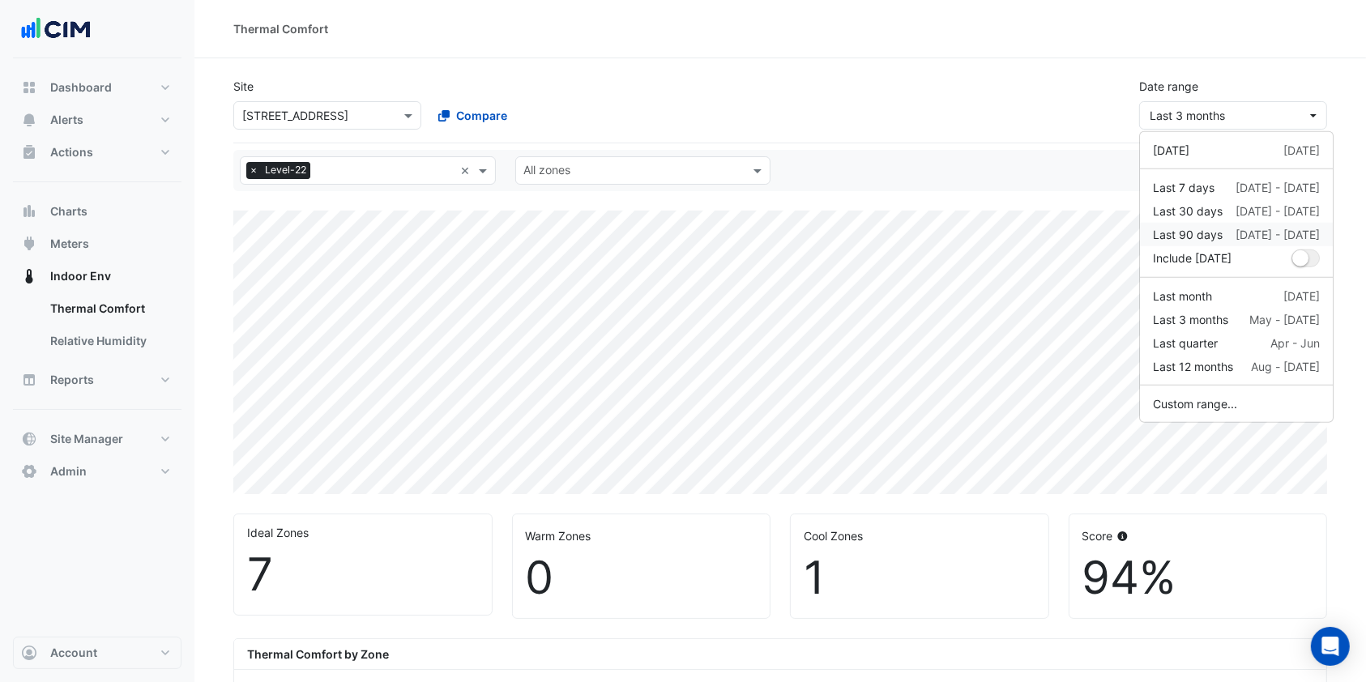
click at [1195, 226] on div "Last 90 days" at bounding box center [1188, 234] width 70 height 17
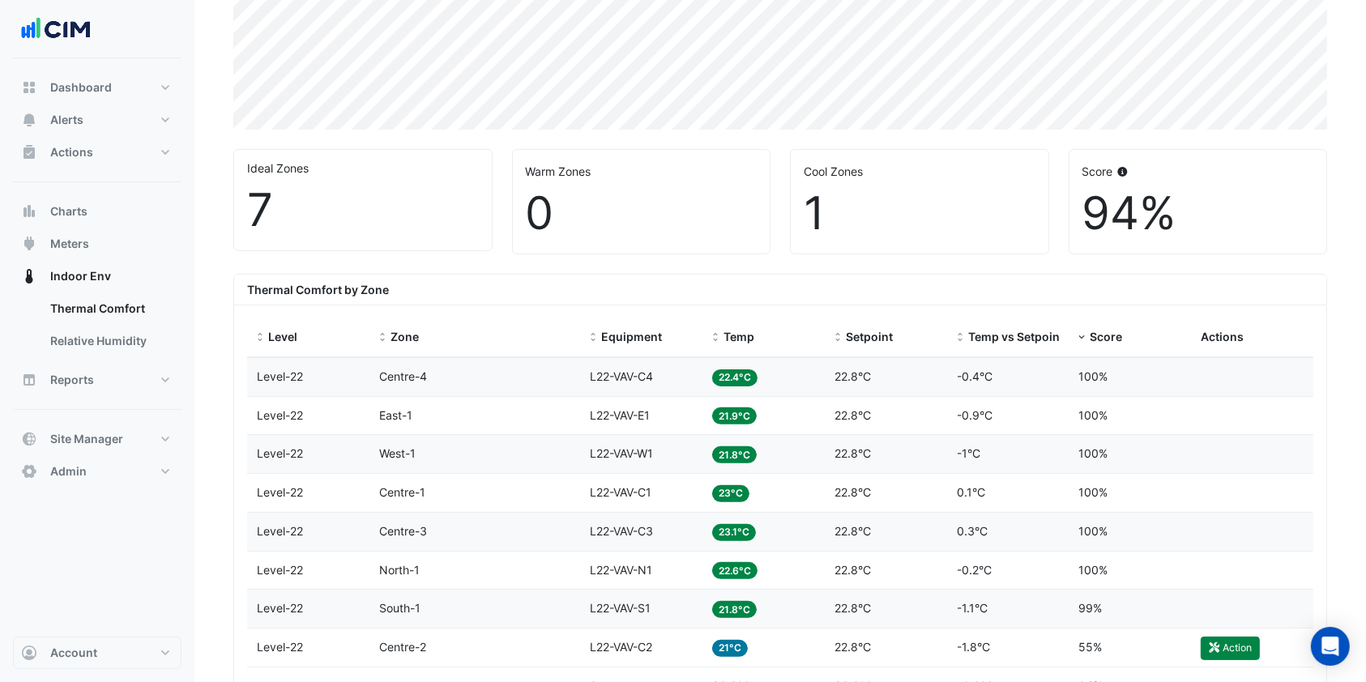
scroll to position [364, 0]
click at [109, 139] on button "Actions" at bounding box center [97, 152] width 169 height 32
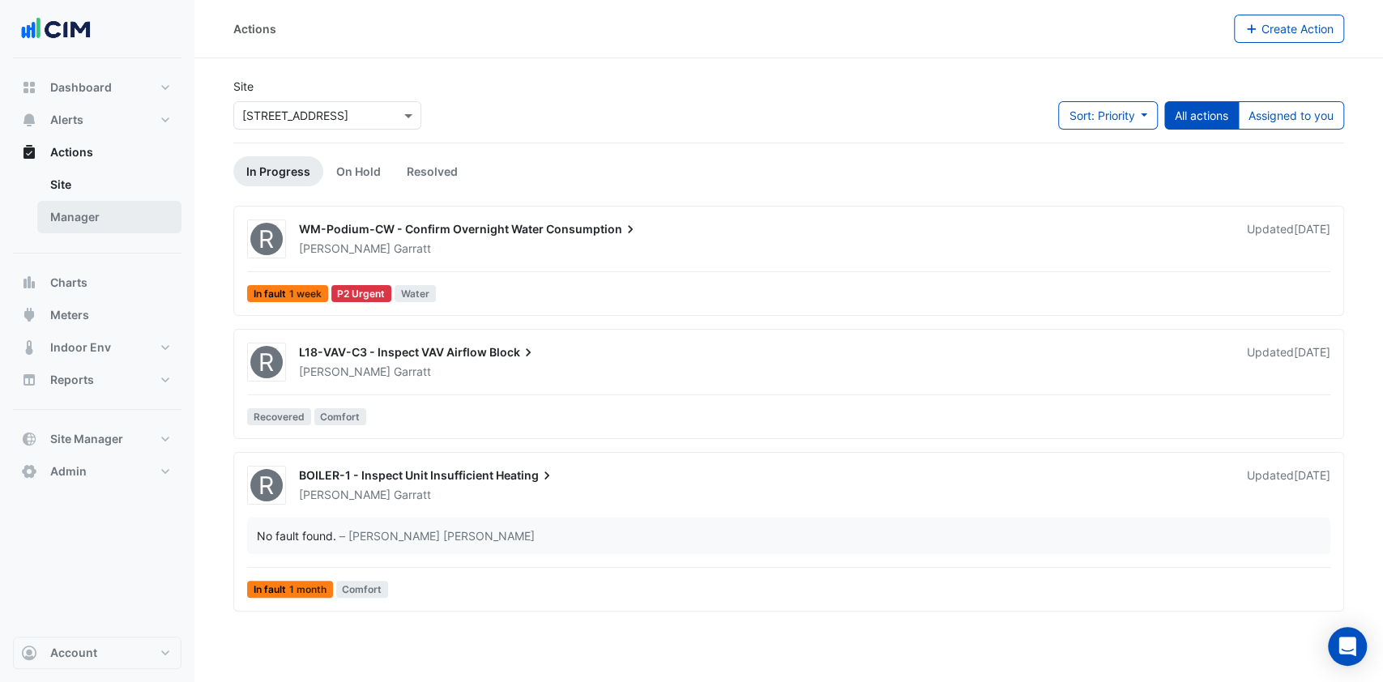
click at [79, 216] on link "Manager" at bounding box center [109, 217] width 144 height 32
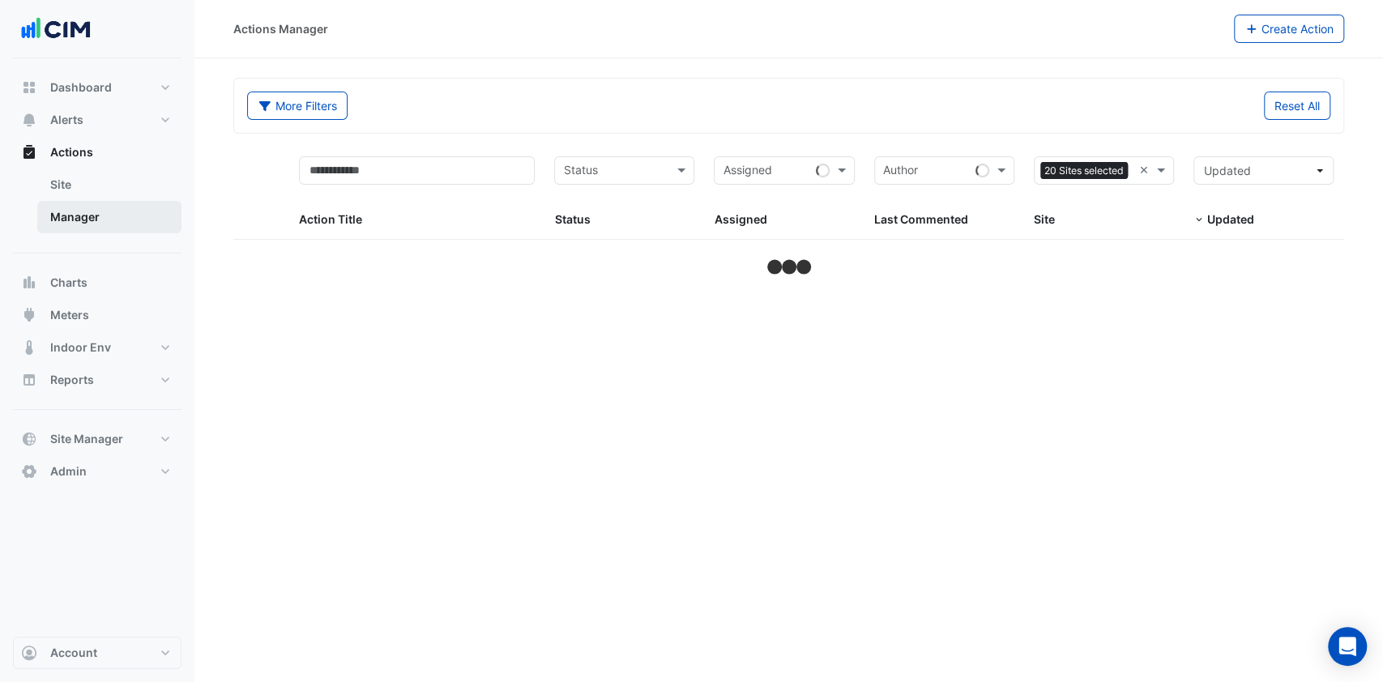
select select "***"
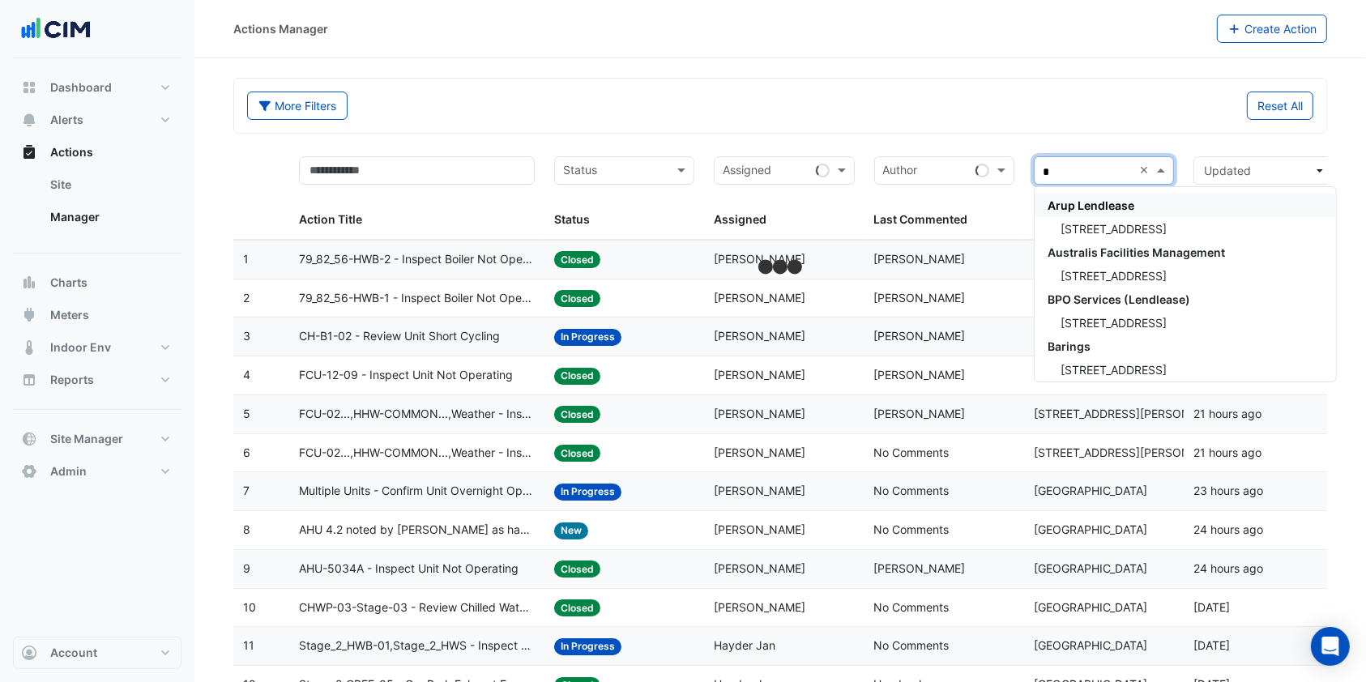
type input "**"
click at [1091, 313] on div "[STREET_ADDRESS]" at bounding box center [1153, 323] width 237 height 24
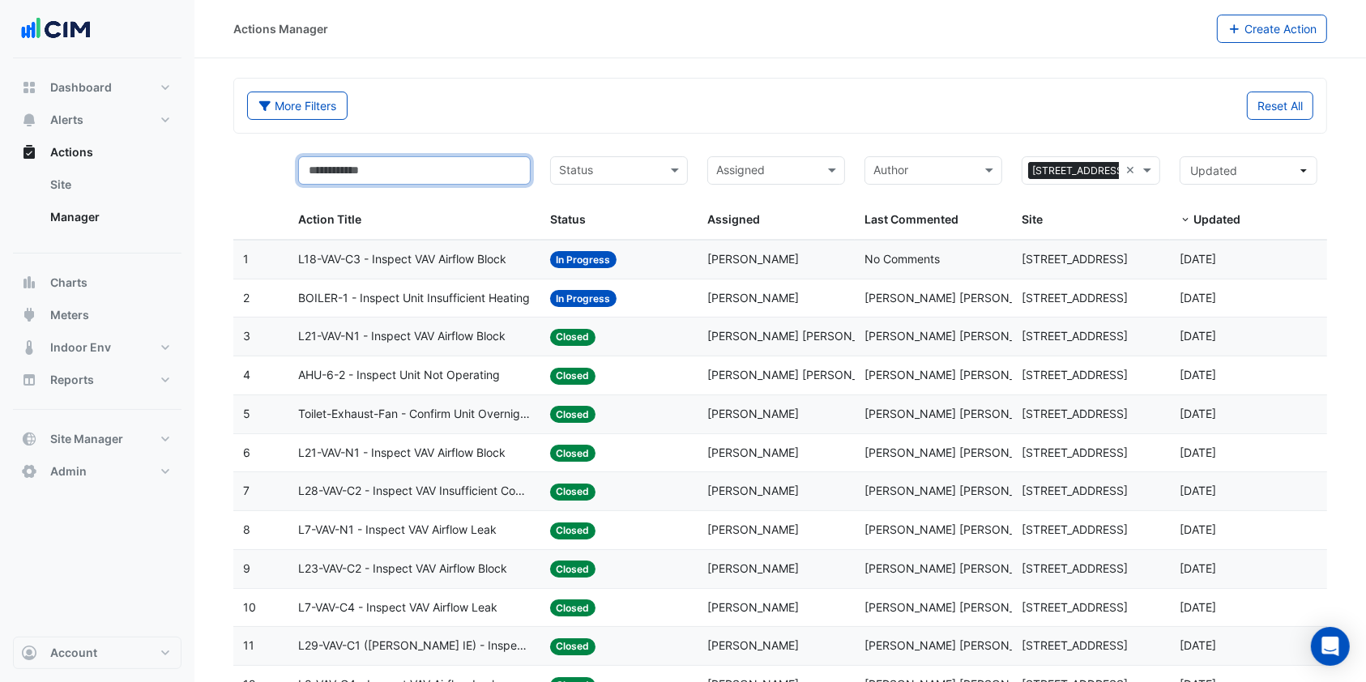
click at [378, 180] on input "text" at bounding box center [414, 170] width 233 height 28
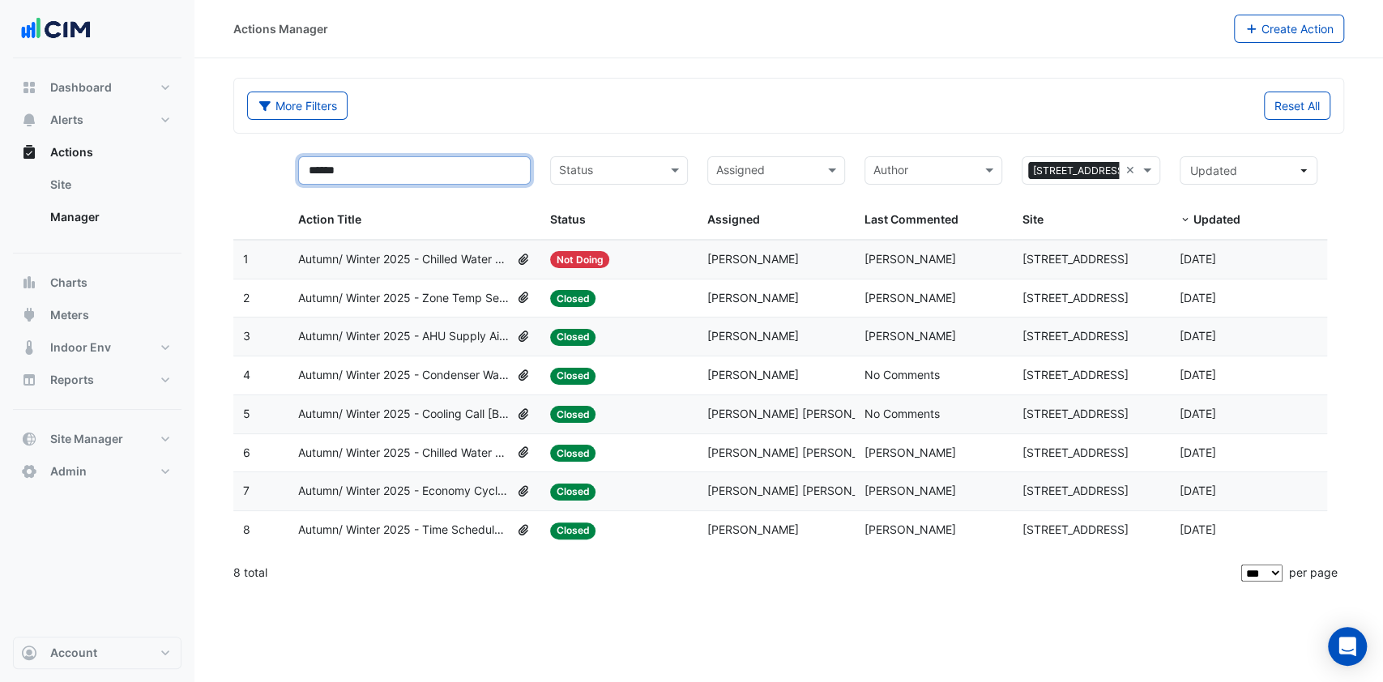
type input "******"
click at [447, 454] on span "Autumn/ Winter 2025 - Chilled Water System Temp Reset [BEEP]" at bounding box center [404, 453] width 212 height 19
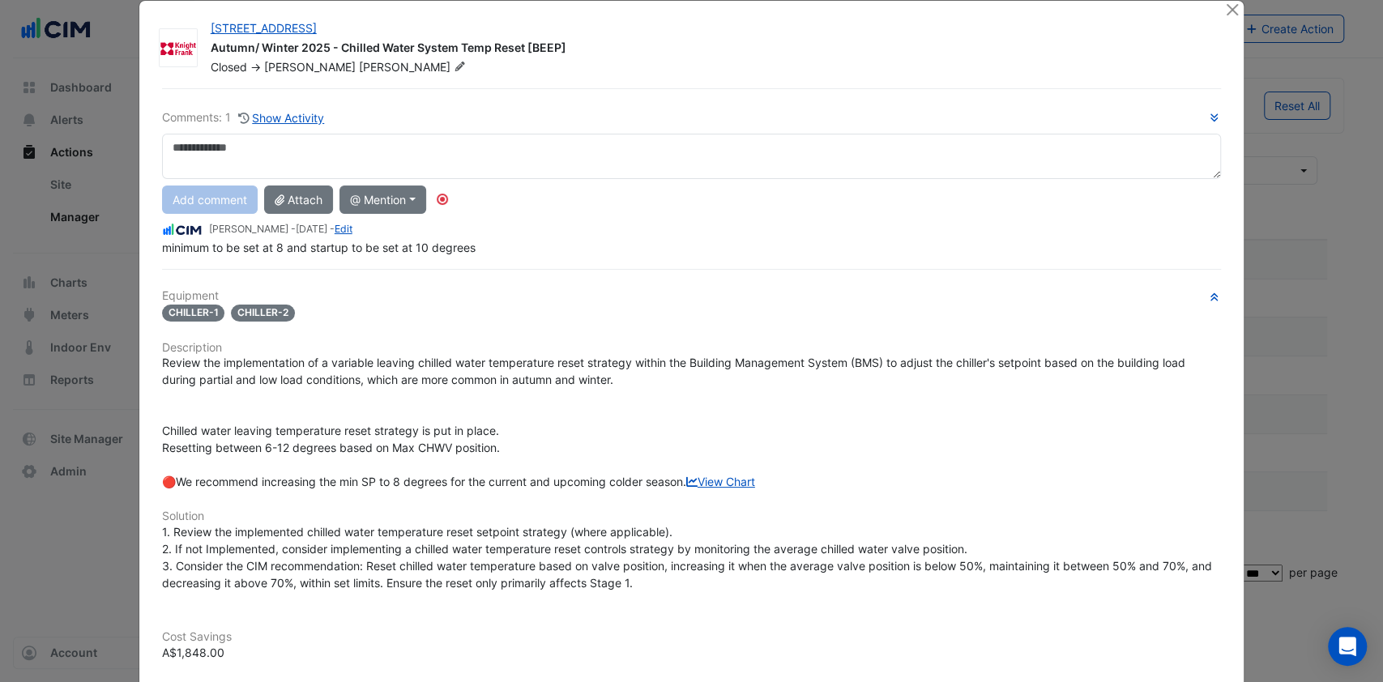
scroll to position [21, 0]
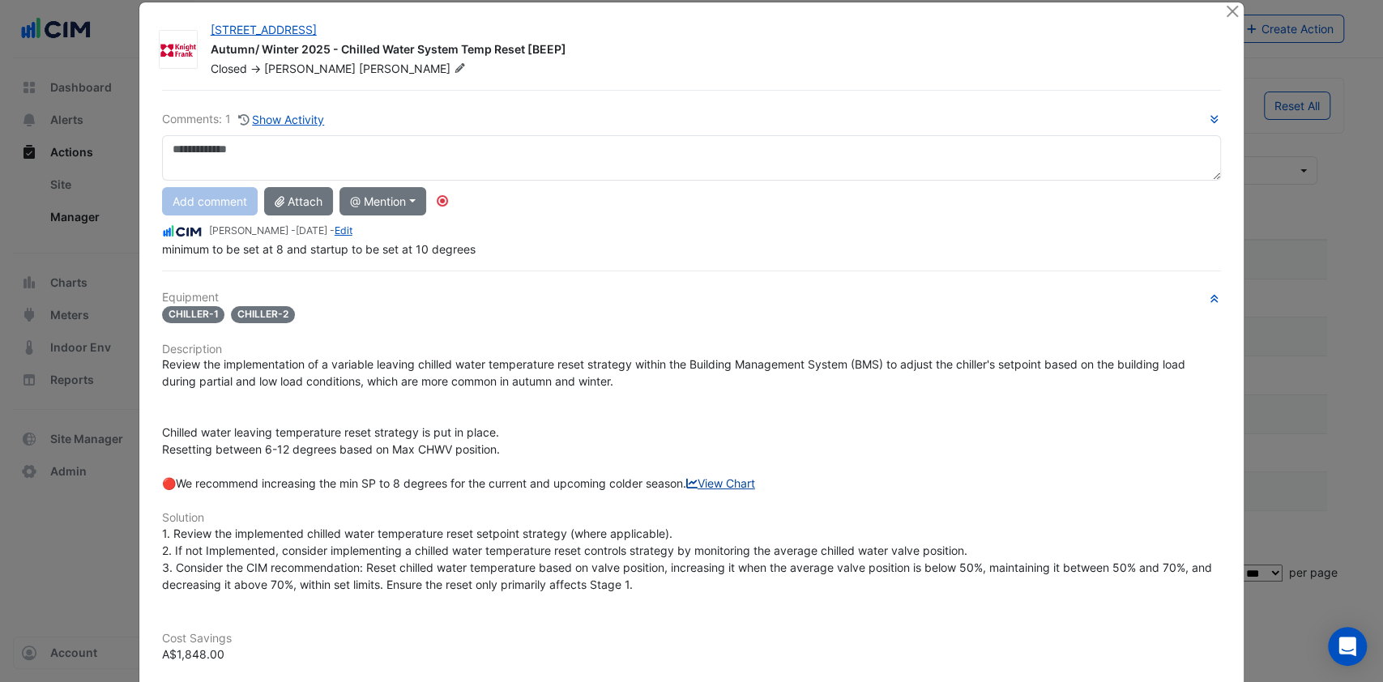
click at [199, 515] on div "Equipment CHILLER-1 CHILLER-2 Description Review the implementation of a variab…" at bounding box center [692, 602] width 1060 height 623
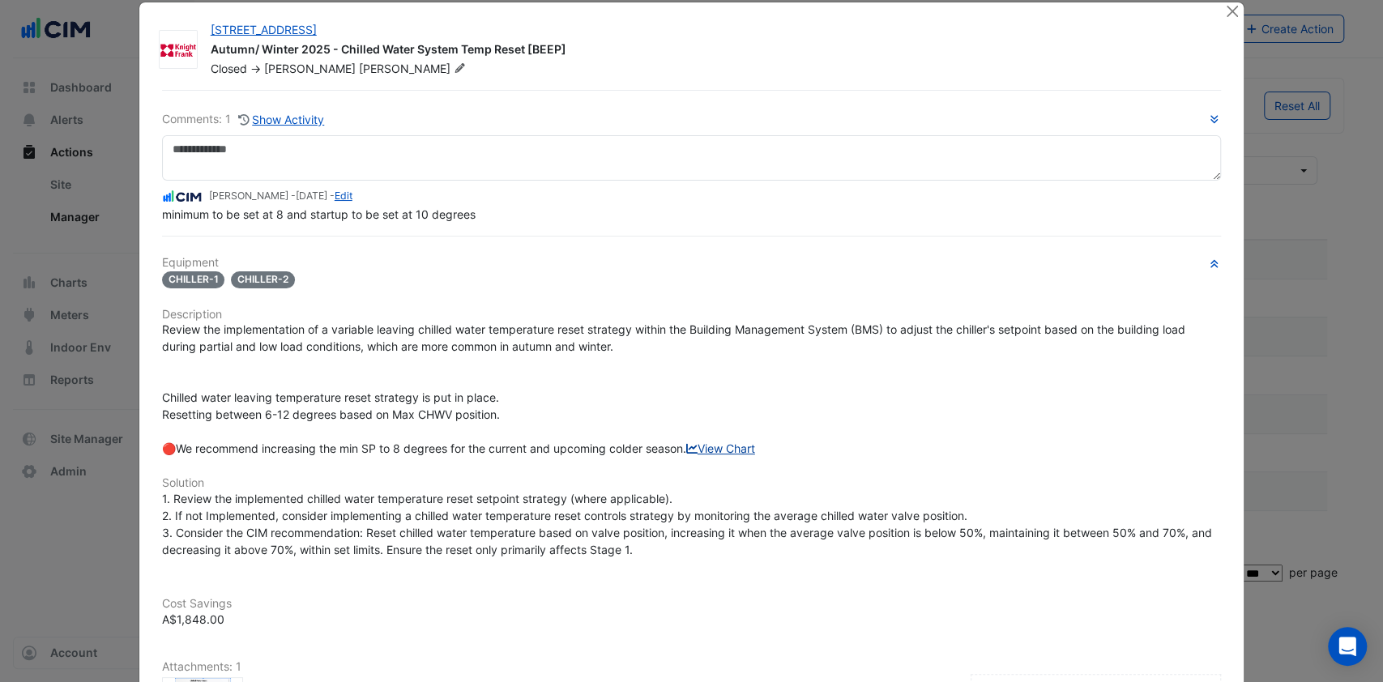
click at [686, 455] on link "View Chart" at bounding box center [720, 449] width 69 height 14
click at [1224, 16] on button "Close" at bounding box center [1232, 10] width 17 height 17
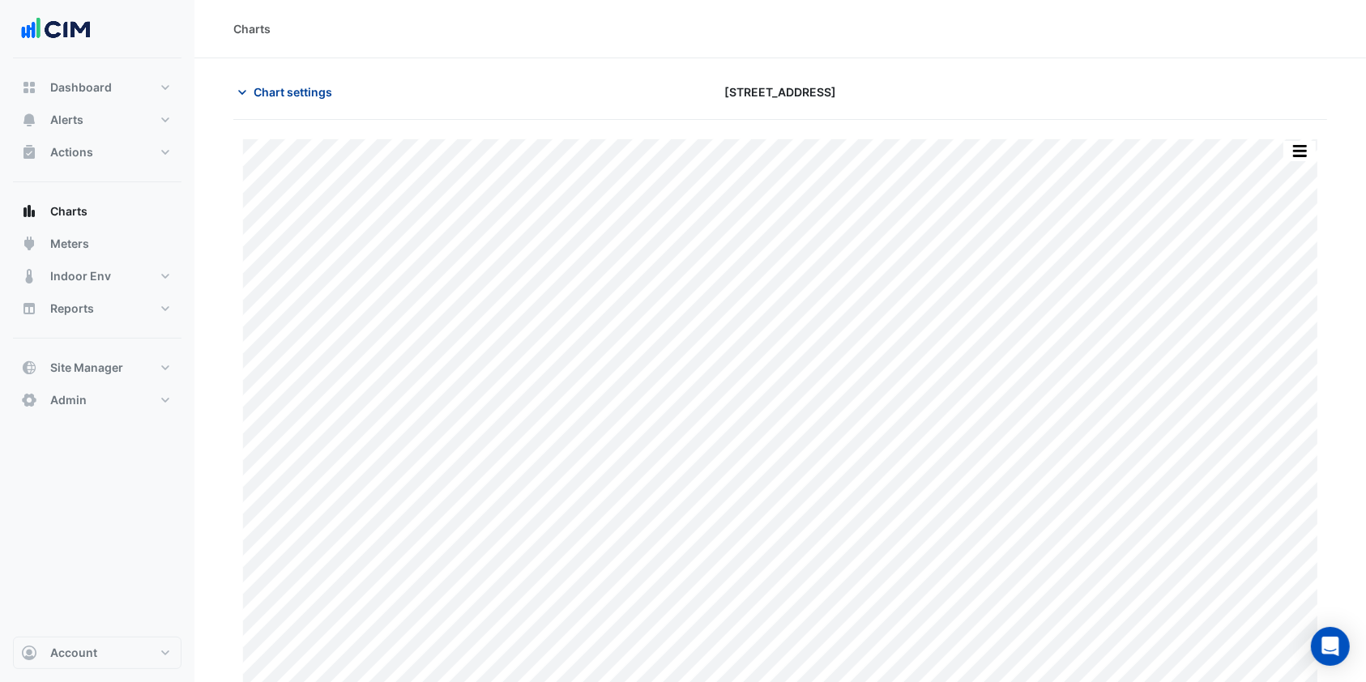
click at [272, 92] on span "Chart settings" at bounding box center [293, 91] width 79 height 17
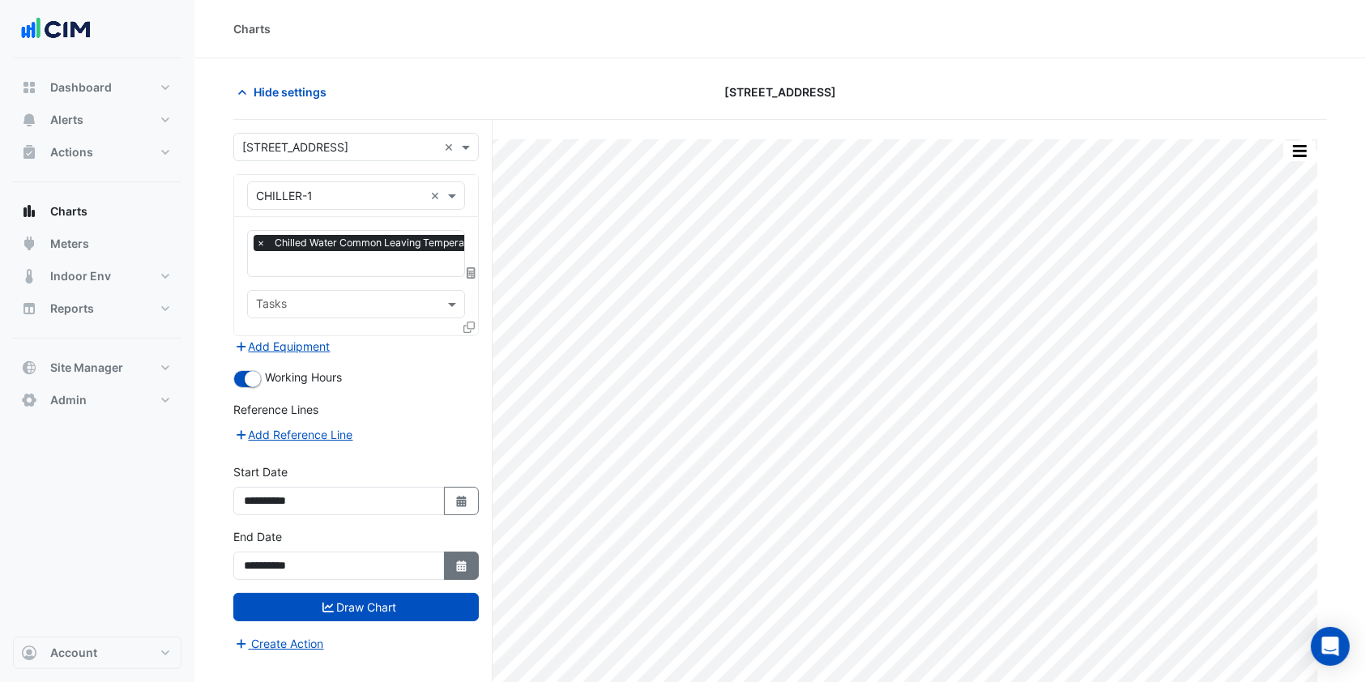
click at [456, 567] on fa-icon "Select Date" at bounding box center [462, 566] width 15 height 14
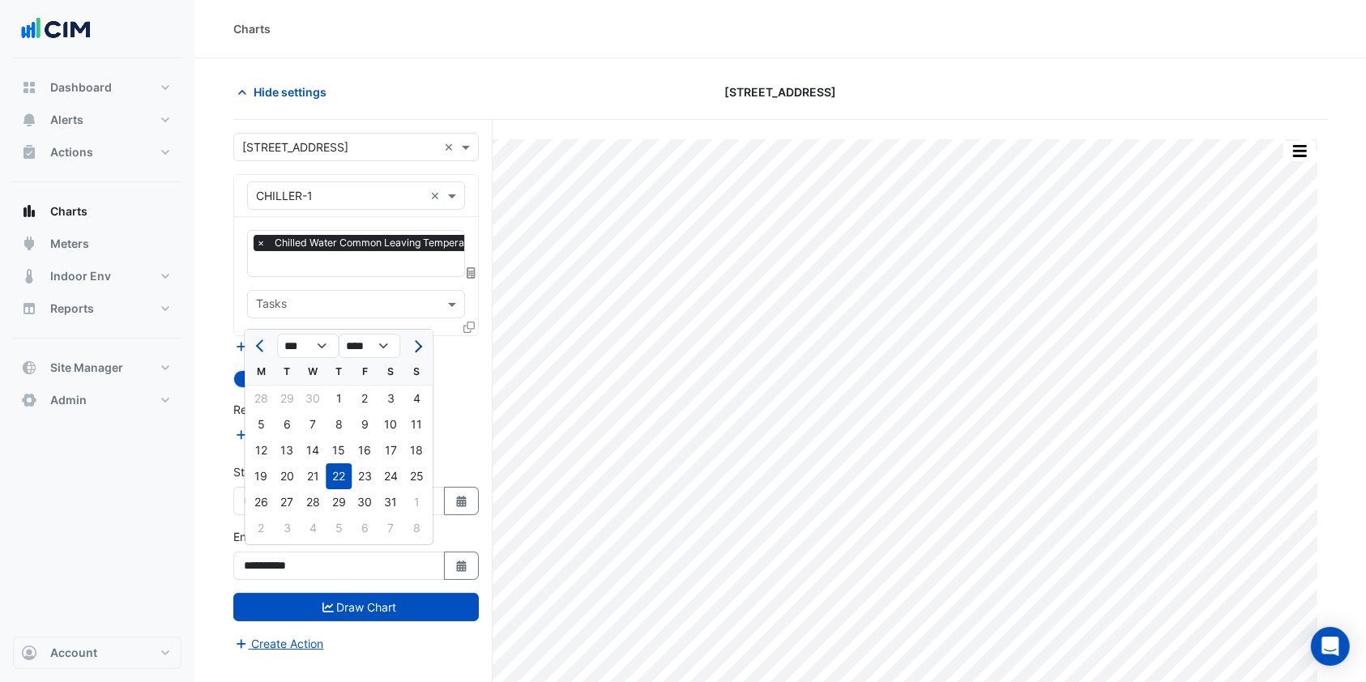
click at [414, 346] on span "Next month" at bounding box center [416, 346] width 12 height 12
select select "*"
click at [343, 498] on div "31" at bounding box center [339, 502] width 26 height 26
type input "**********"
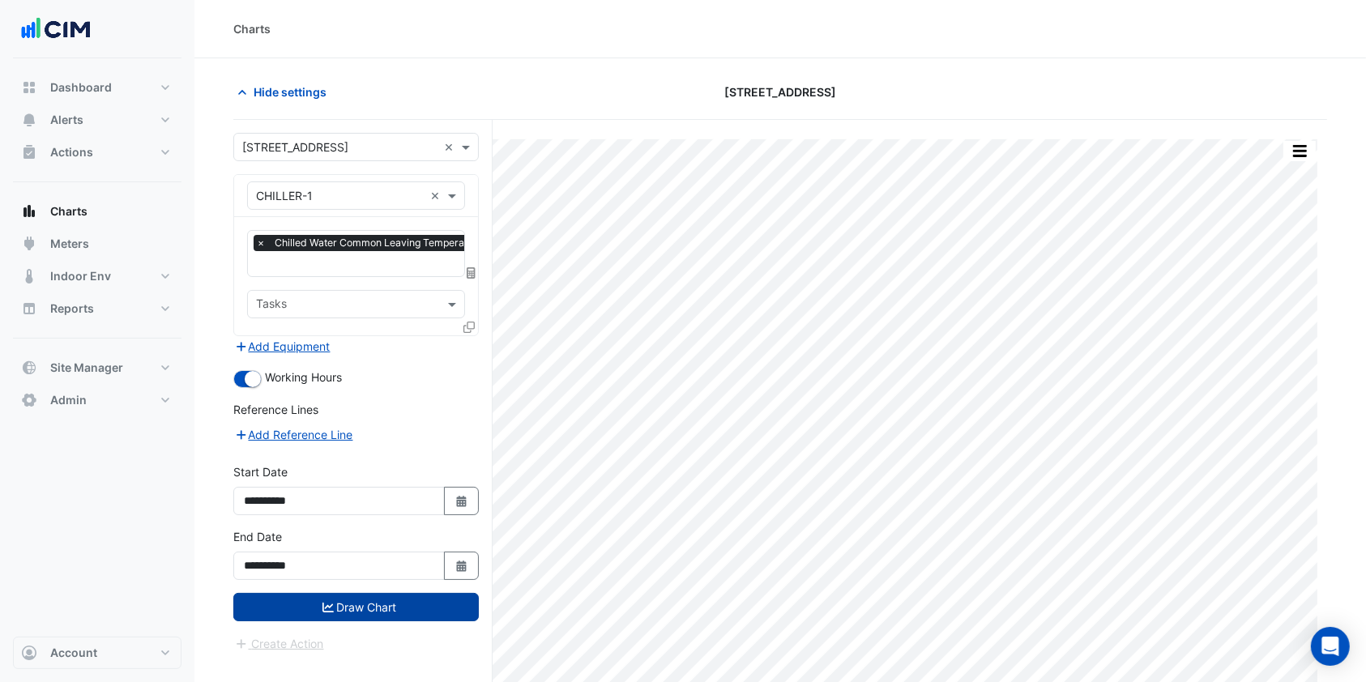
click at [365, 605] on button "Draw Chart" at bounding box center [356, 607] width 246 height 28
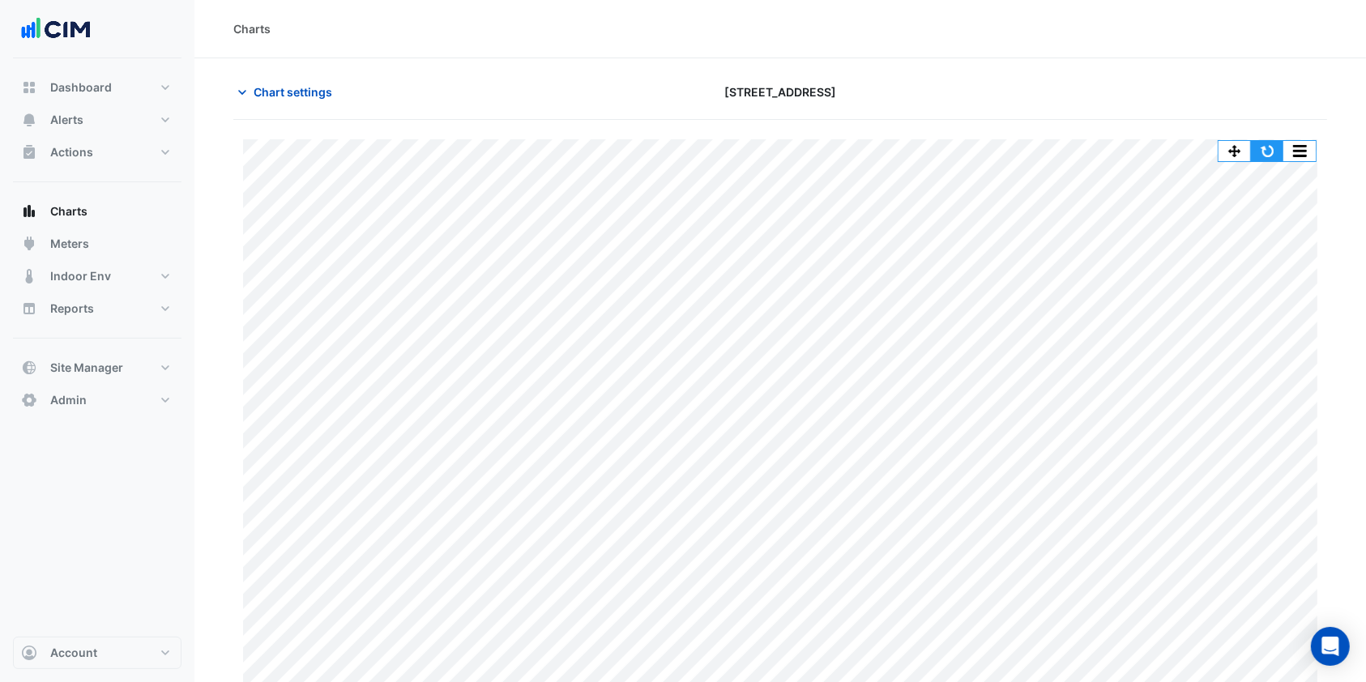
click at [1258, 149] on button "button" at bounding box center [1267, 151] width 32 height 20
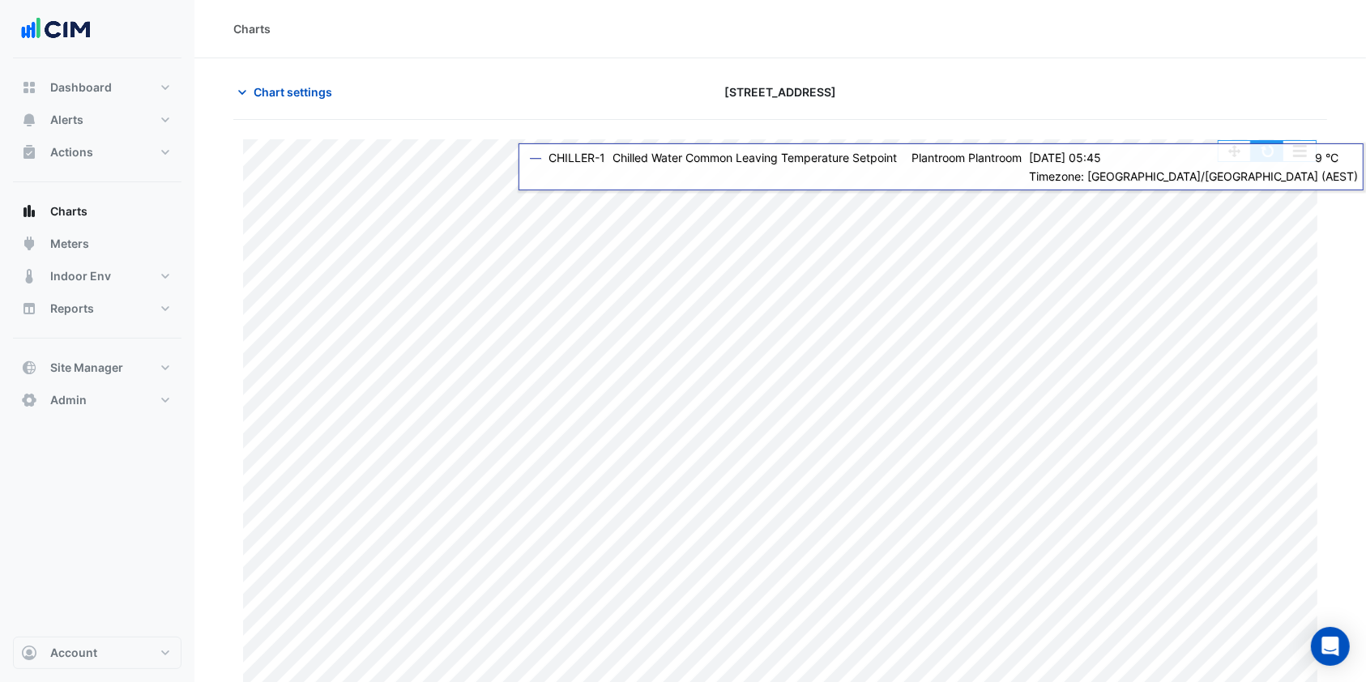
click at [1263, 152] on button "button" at bounding box center [1267, 151] width 32 height 20
click at [1273, 152] on button "button" at bounding box center [1267, 151] width 32 height 20
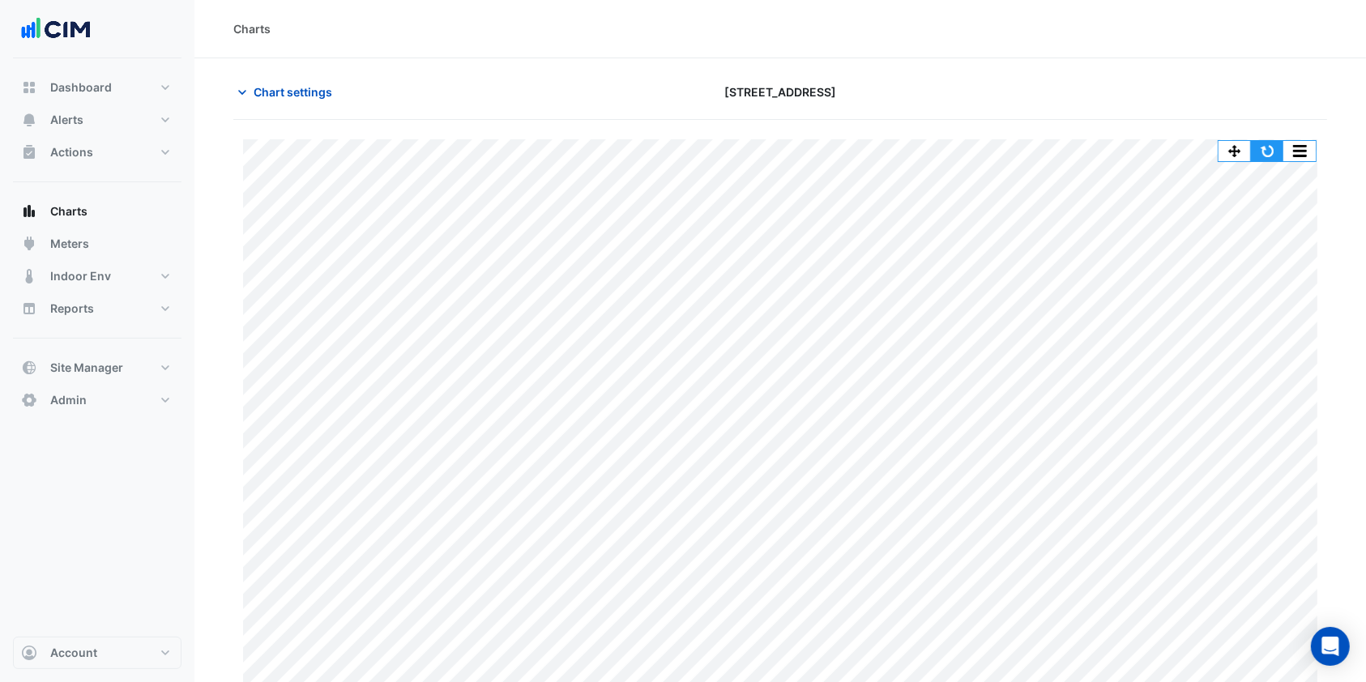
click at [1268, 152] on button "button" at bounding box center [1267, 151] width 32 height 20
click at [1271, 151] on button "button" at bounding box center [1267, 151] width 32 height 20
click at [1259, 147] on button "button" at bounding box center [1267, 151] width 32 height 20
click at [83, 217] on span "Charts" at bounding box center [68, 211] width 37 height 16
click at [259, 94] on span "Chart settings" at bounding box center [293, 91] width 79 height 17
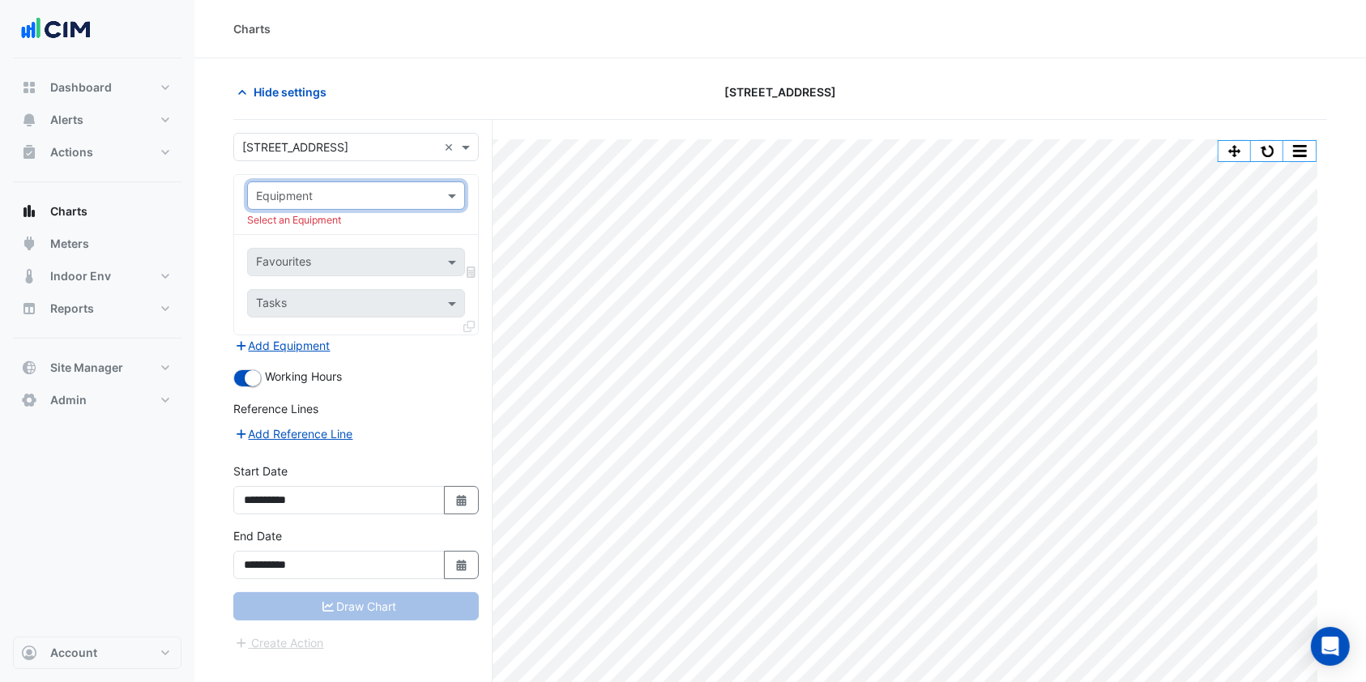
type input "*"
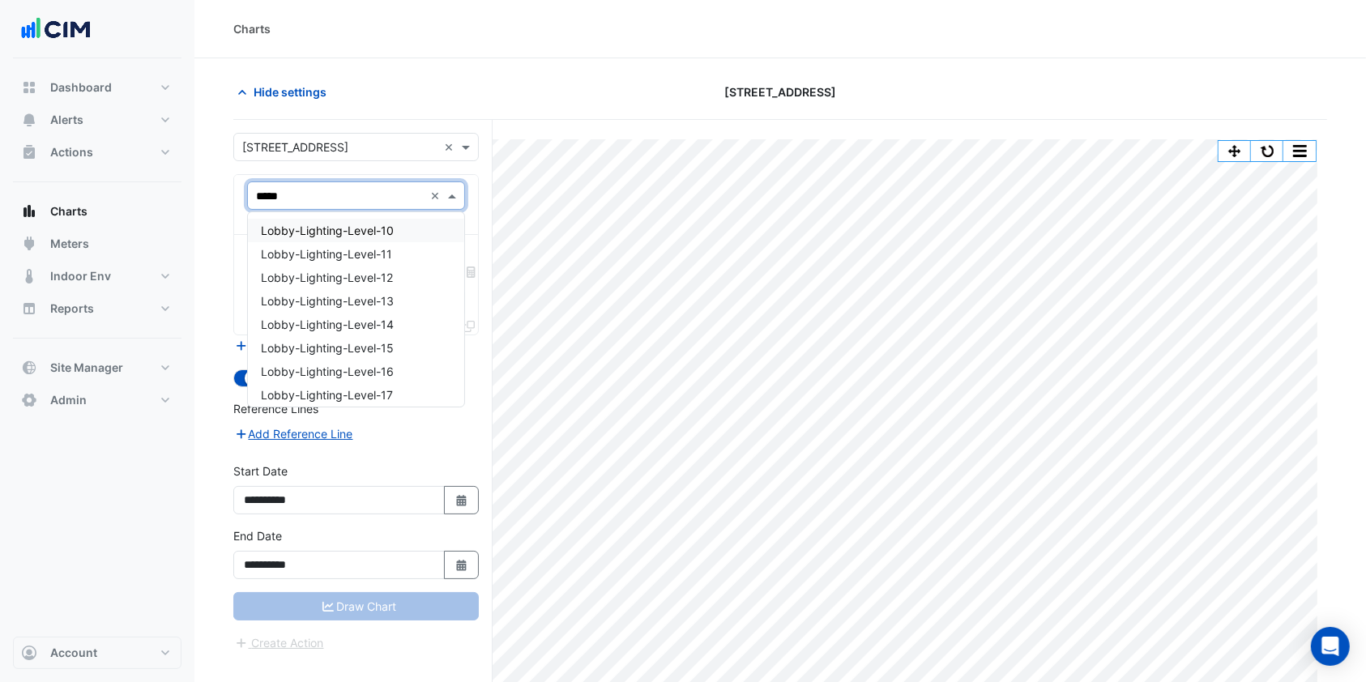
type input "*****"
click at [344, 357] on span "Lobby-Lighting-Level-20" at bounding box center [328, 359] width 134 height 14
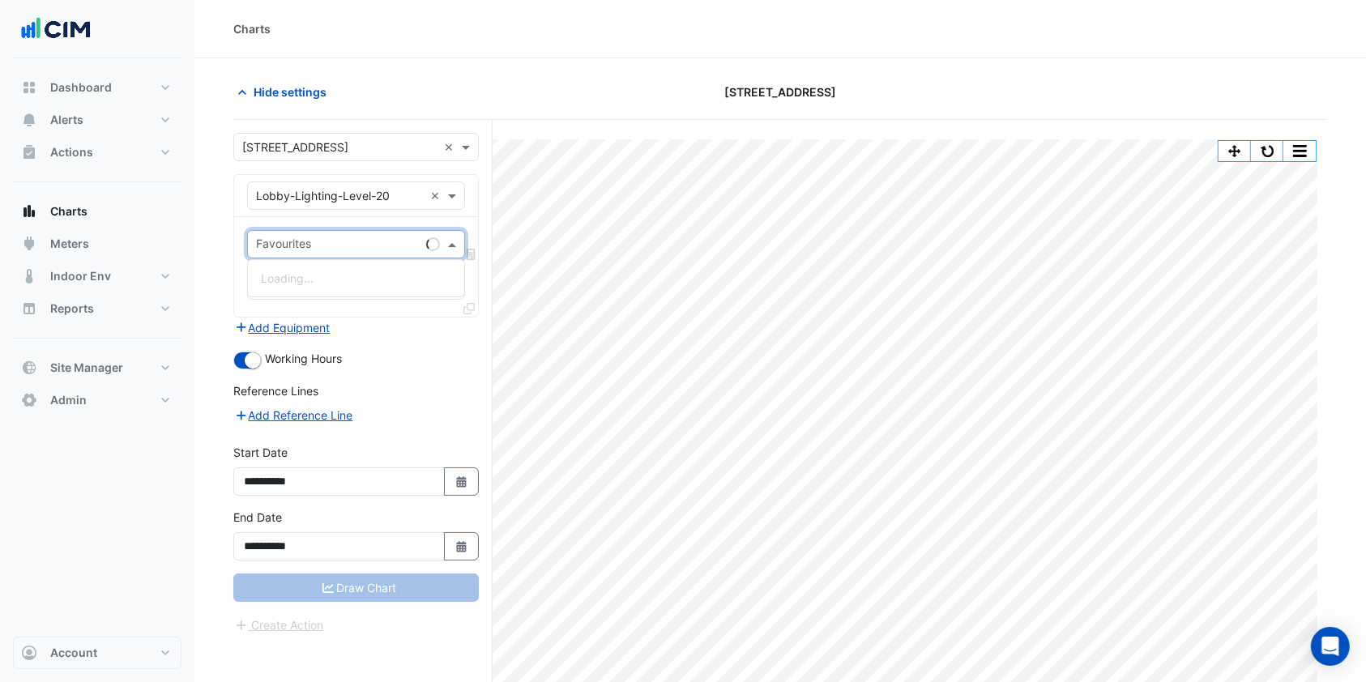
click at [458, 239] on span at bounding box center [454, 244] width 20 height 17
click at [376, 277] on span "Light Enable - Level-20 (NABERS IE), Lobby" at bounding box center [401, 278] width 280 height 14
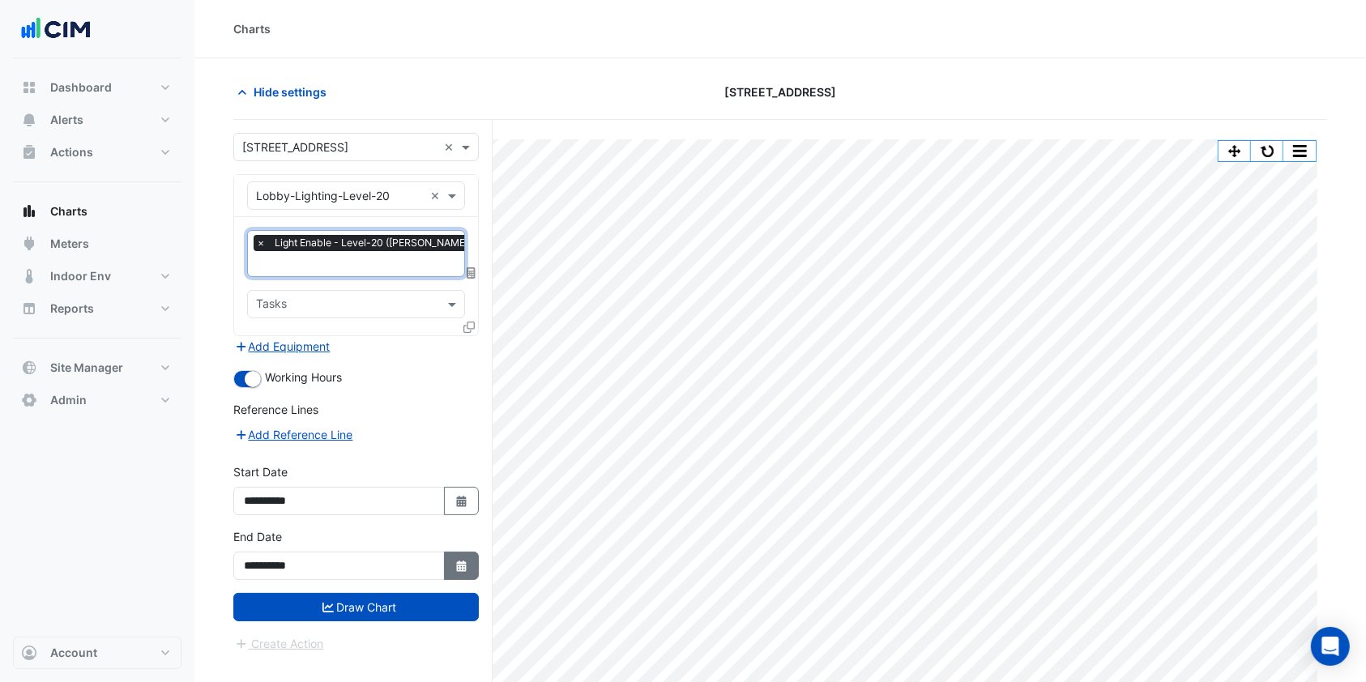
click at [469, 554] on button "Select Date" at bounding box center [462, 566] width 36 height 28
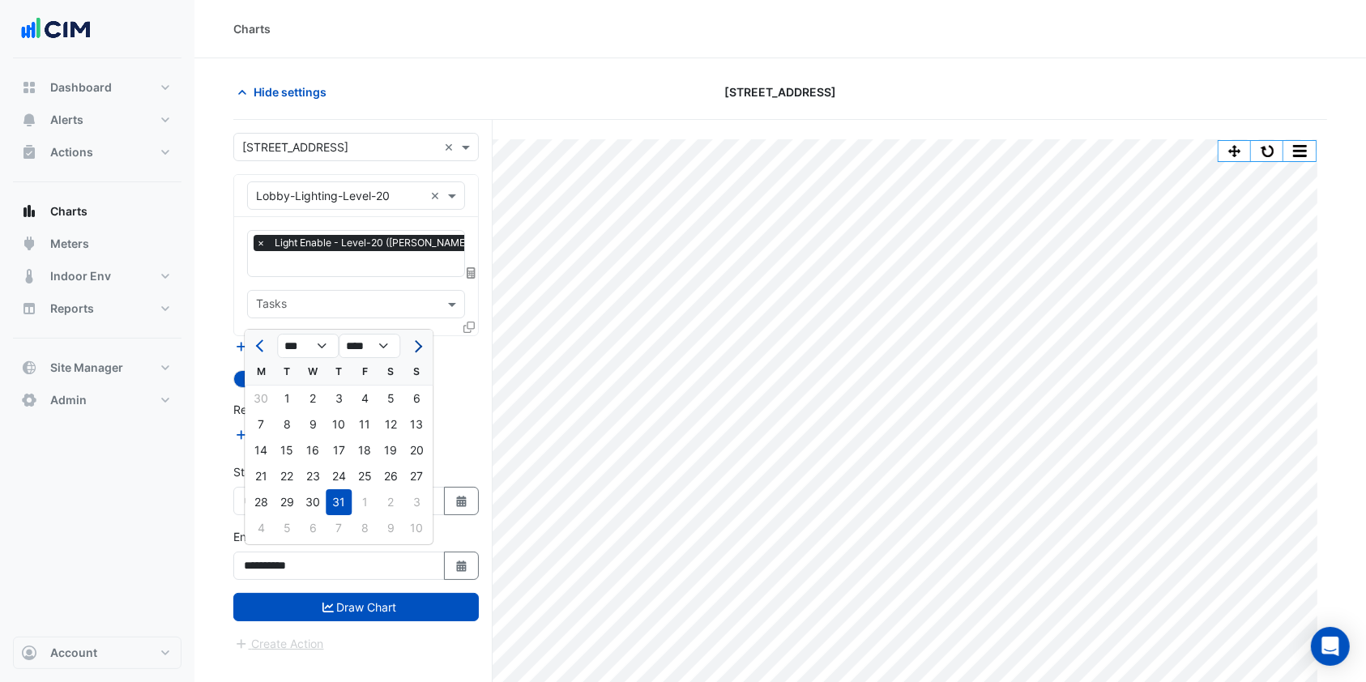
click at [413, 348] on span "Next month" at bounding box center [416, 346] width 12 height 12
select select "*"
click at [259, 499] on div "25" at bounding box center [261, 502] width 26 height 26
type input "**********"
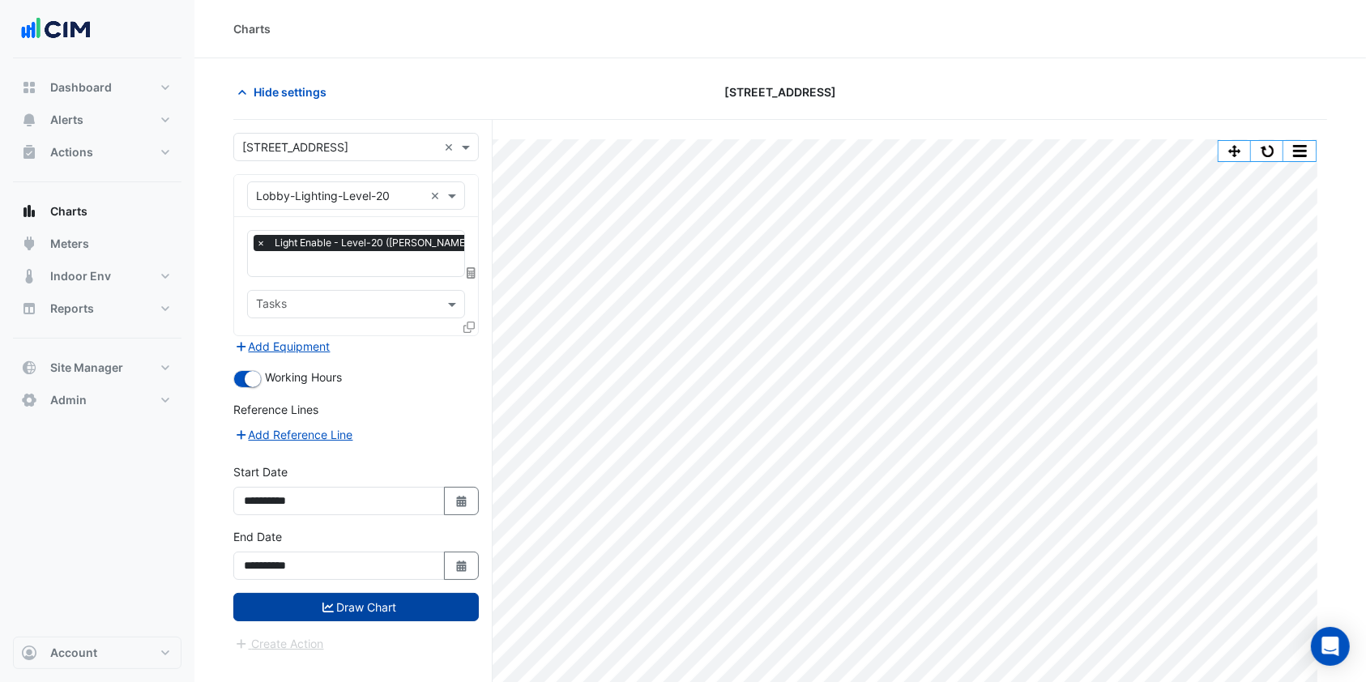
click at [311, 594] on button "Draw Chart" at bounding box center [356, 607] width 246 height 28
